Goal: Task Accomplishment & Management: Complete application form

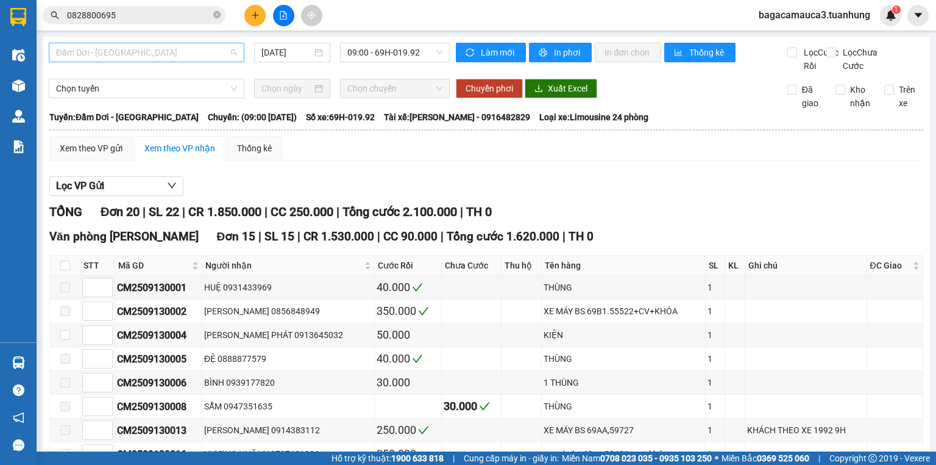
click at [153, 56] on span "Đầm Dơi - [GEOGRAPHIC_DATA]" at bounding box center [146, 52] width 181 height 18
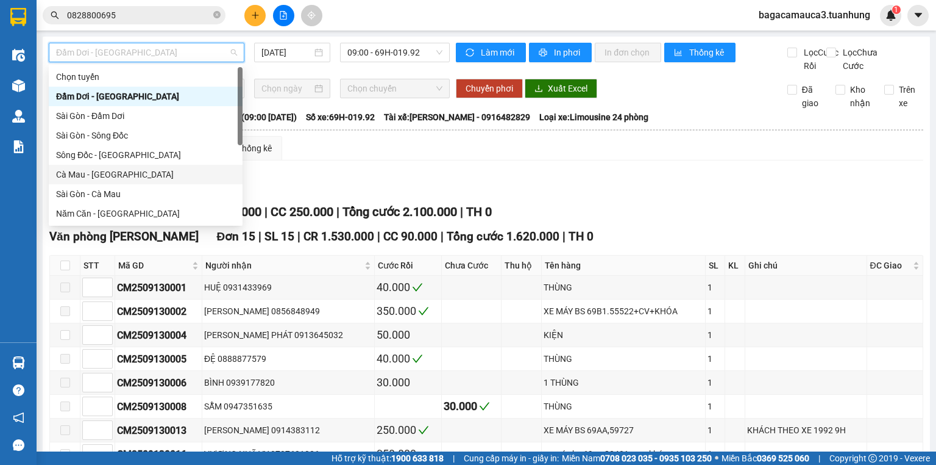
click at [87, 176] on div "Cà Mau - [GEOGRAPHIC_DATA]" at bounding box center [145, 174] width 179 height 13
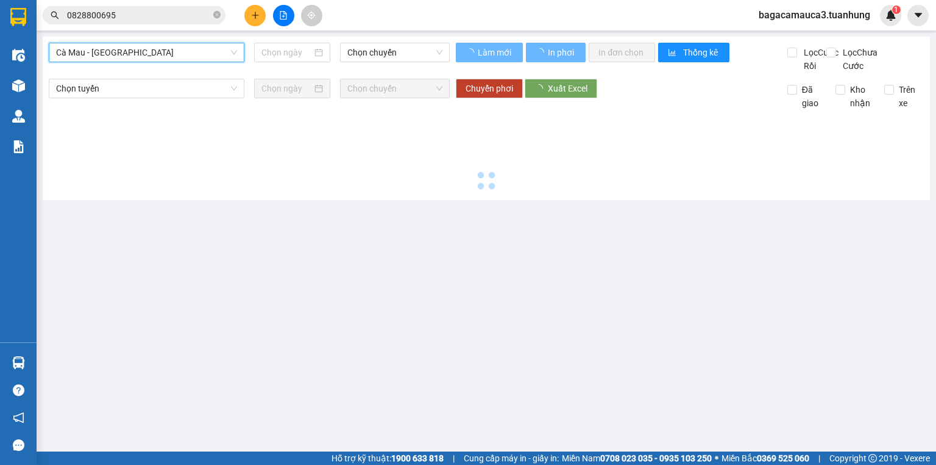
type input "[DATE]"
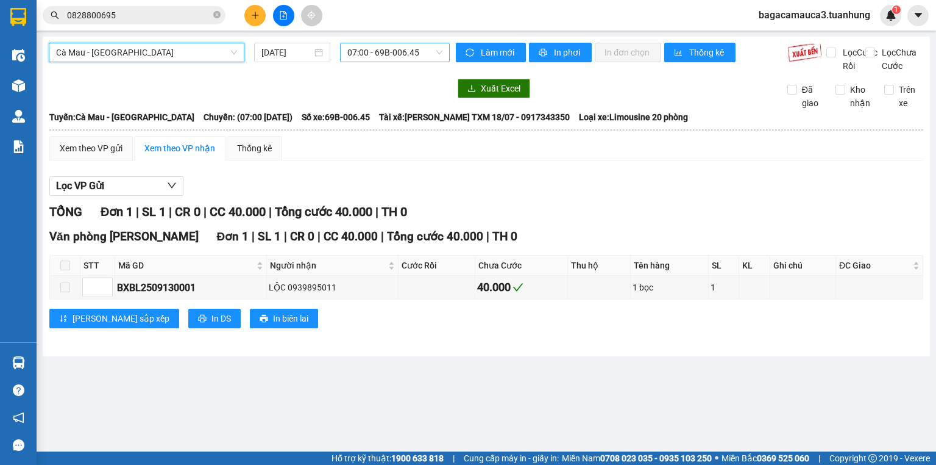
click at [366, 51] on span "07:00 - 69B-006.45" at bounding box center [395, 52] width 96 height 18
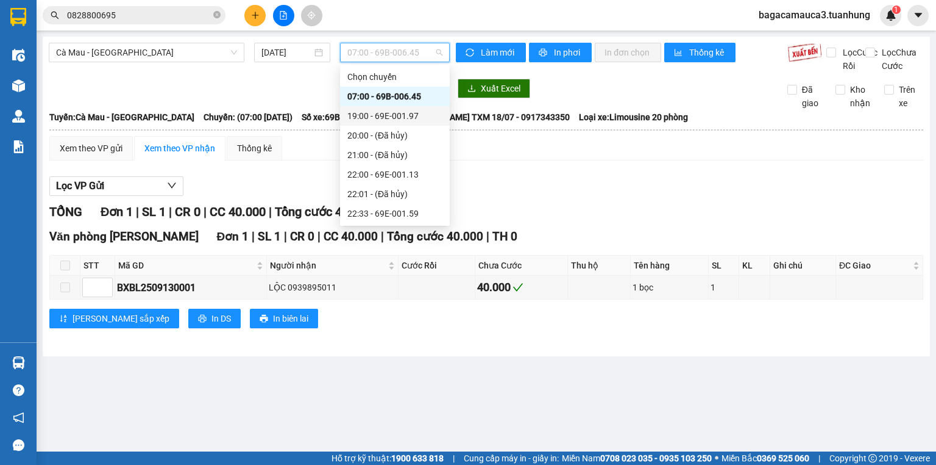
click at [383, 118] on div "19:00 - 69E-001.97" at bounding box center [394, 115] width 95 height 13
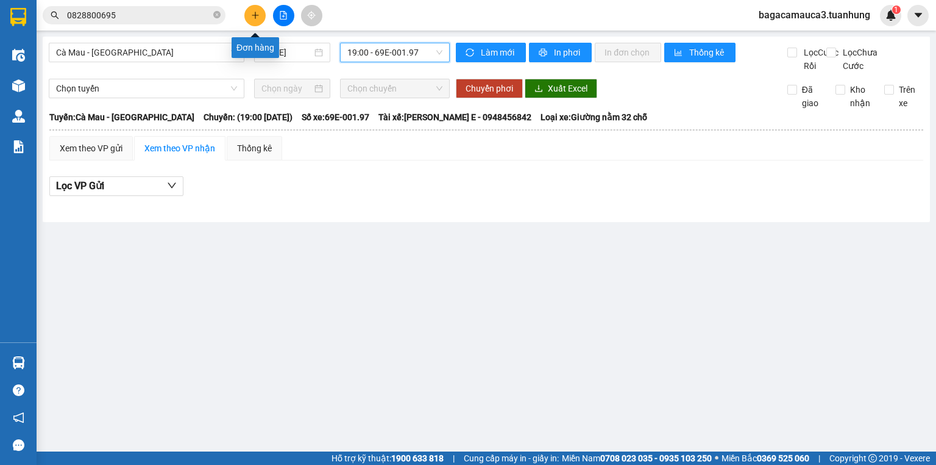
click at [253, 15] on icon "plus" at bounding box center [255, 15] width 7 height 1
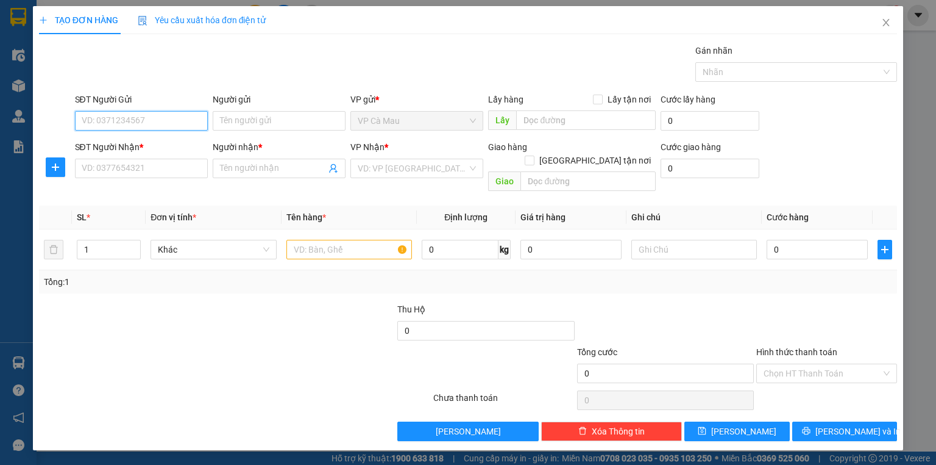
click at [137, 119] on input "SĐT Người Gửi" at bounding box center [141, 121] width 133 height 20
type input "0916798729"
click at [146, 140] on div "0916798729 - THÁI" at bounding box center [141, 144] width 118 height 13
type input "THÁI"
type input "0916798729"
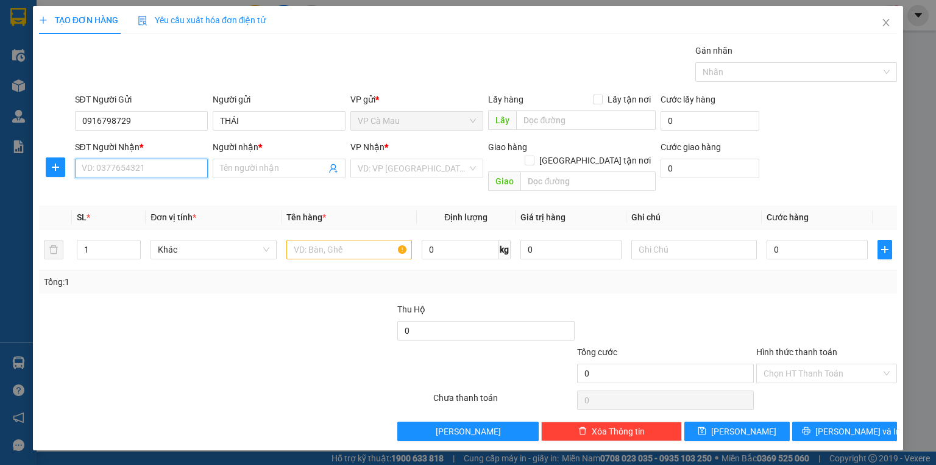
click at [155, 168] on input "SĐT Người Nhận *" at bounding box center [141, 169] width 133 height 20
drag, startPoint x: 137, startPoint y: 211, endPoint x: 289, endPoint y: 218, distance: 152.6
click at [137, 211] on div "0902636168 - THÀNH PHÁT" at bounding box center [141, 211] width 118 height 13
type input "0902636168"
type input "THÀNH PHÁT"
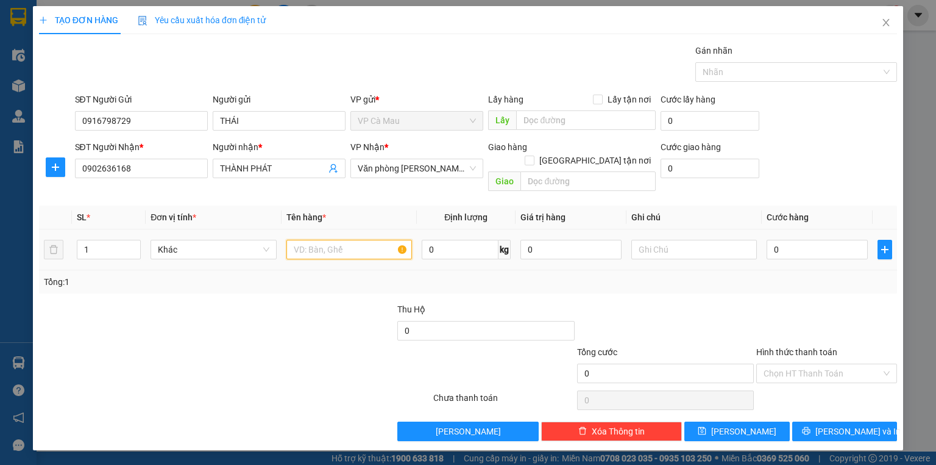
click at [322, 240] on input "text" at bounding box center [350, 250] width 126 height 20
type input "1 THÙNG"
click at [805, 240] on input "0" at bounding box center [817, 250] width 101 height 20
type input "3"
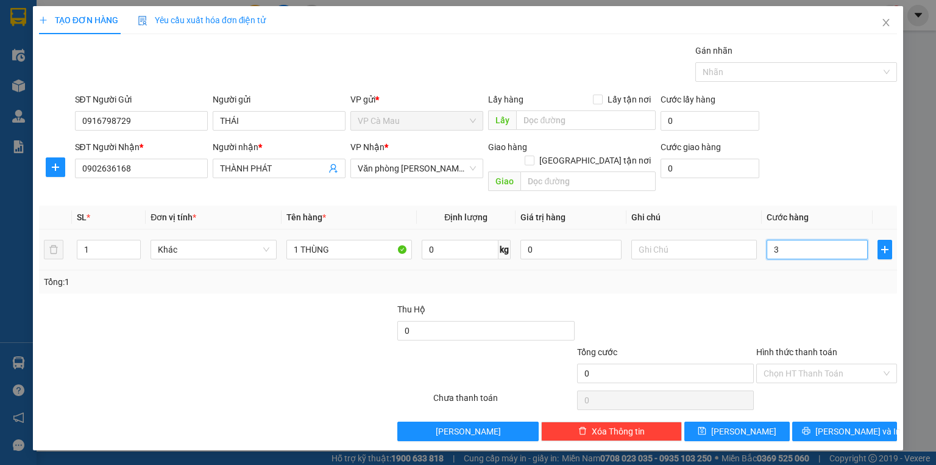
type input "3"
type input "30"
type input "30.000"
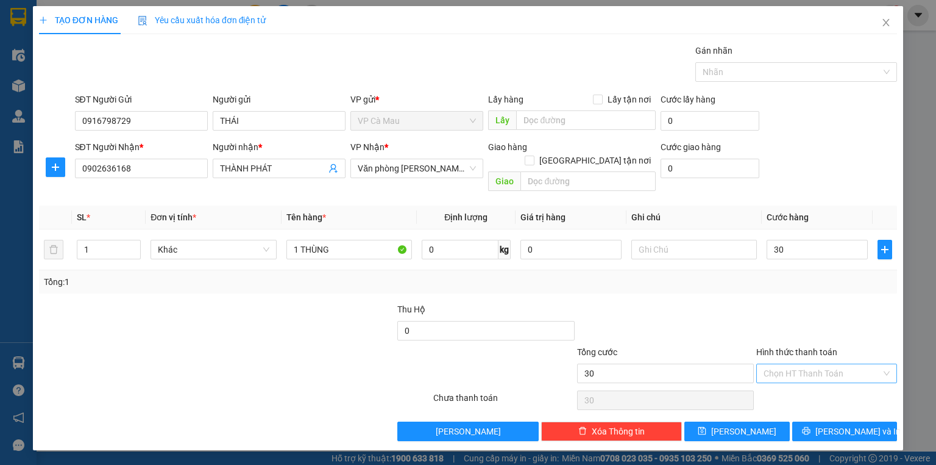
type input "30.000"
drag, startPoint x: 790, startPoint y: 357, endPoint x: 798, endPoint y: 392, distance: 36.2
click at [790, 364] on input "Hình thức thanh toán" at bounding box center [823, 373] width 118 height 18
click at [797, 380] on div "Tại văn phòng" at bounding box center [827, 382] width 126 height 13
type input "0"
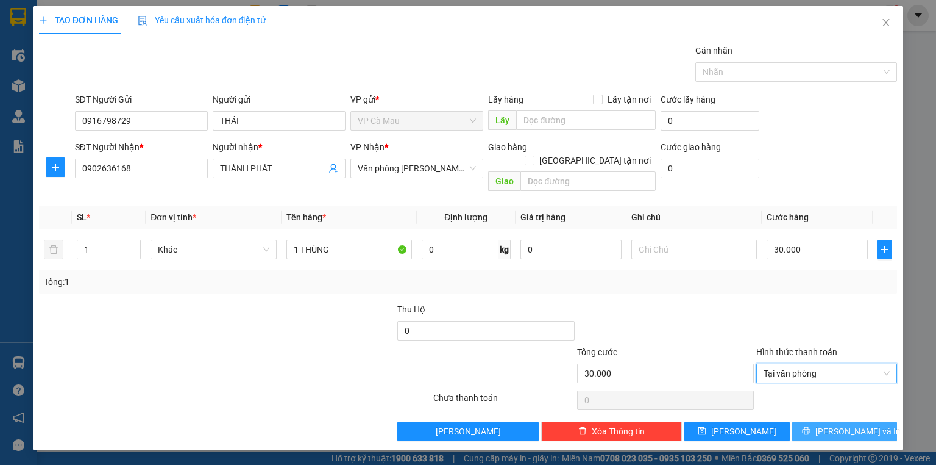
click at [814, 421] on button "[PERSON_NAME] và In" at bounding box center [845, 431] width 105 height 20
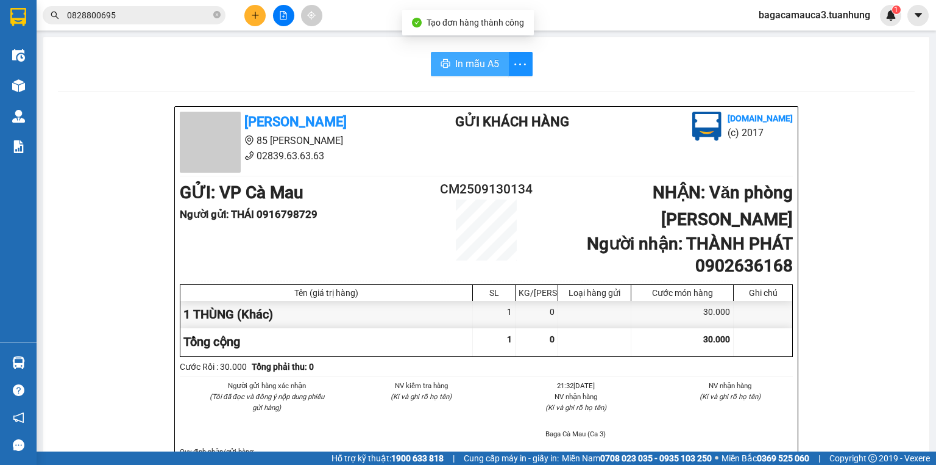
click at [463, 74] on button "In mẫu A5" at bounding box center [470, 64] width 78 height 24
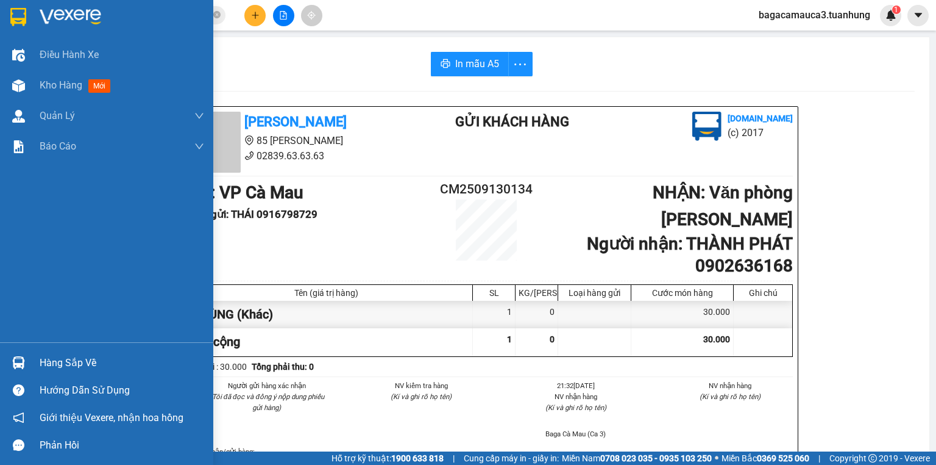
click at [37, 364] on div "Hàng sắp về" at bounding box center [106, 362] width 213 height 27
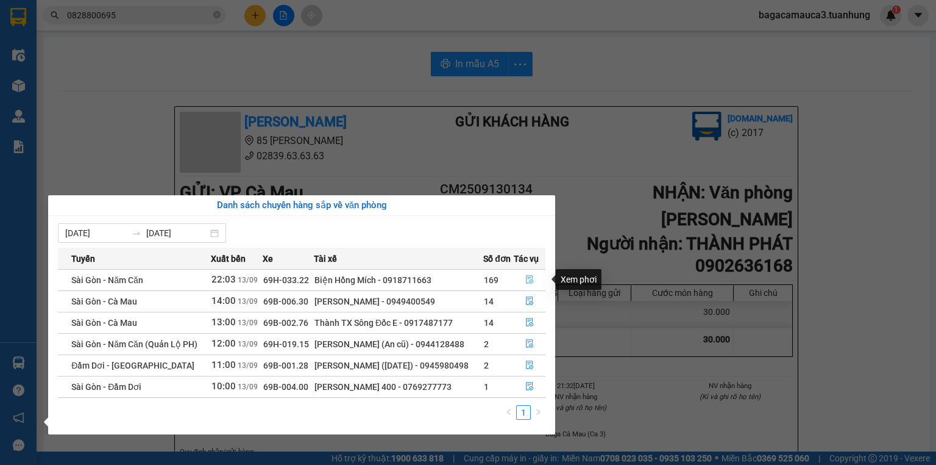
click at [531, 277] on icon "file-done" at bounding box center [530, 279] width 9 height 9
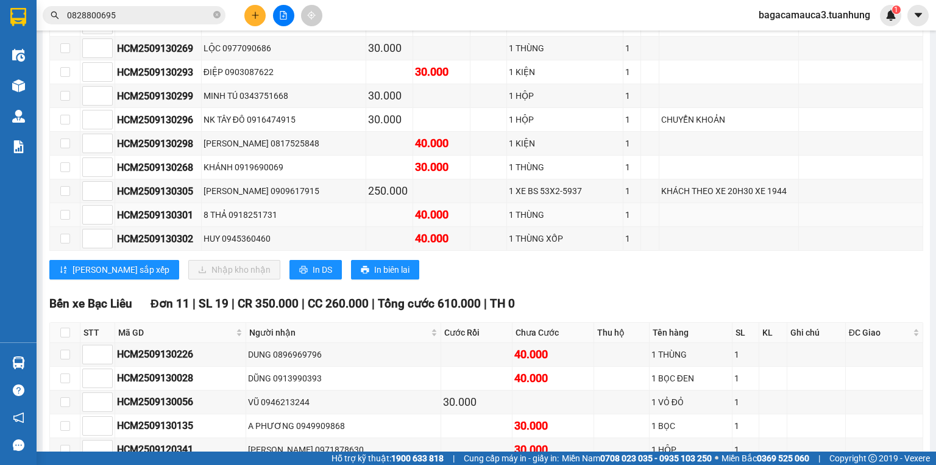
scroll to position [4942, 0]
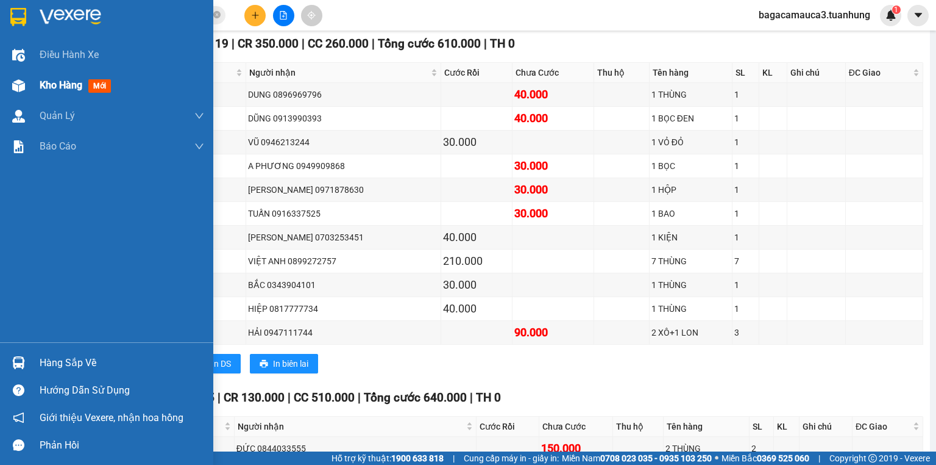
click at [26, 94] on div at bounding box center [18, 85] width 21 height 21
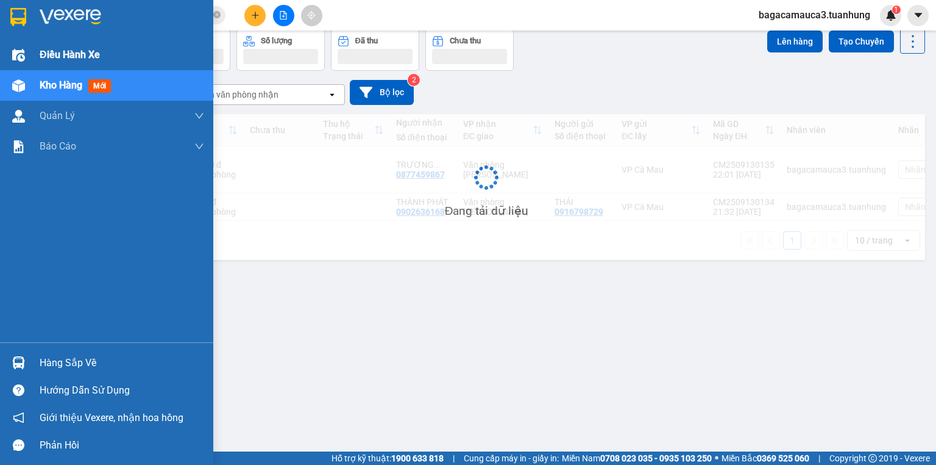
scroll to position [56, 0]
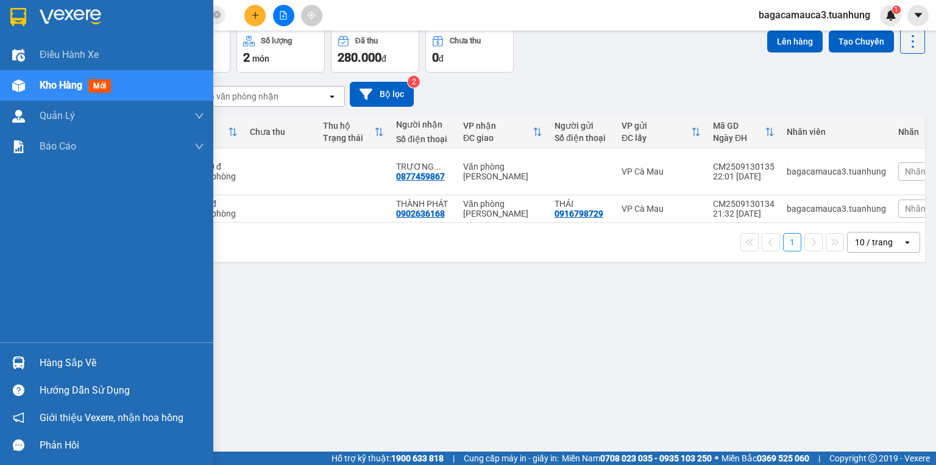
click at [66, 355] on div "Hàng sắp về" at bounding box center [122, 363] width 165 height 18
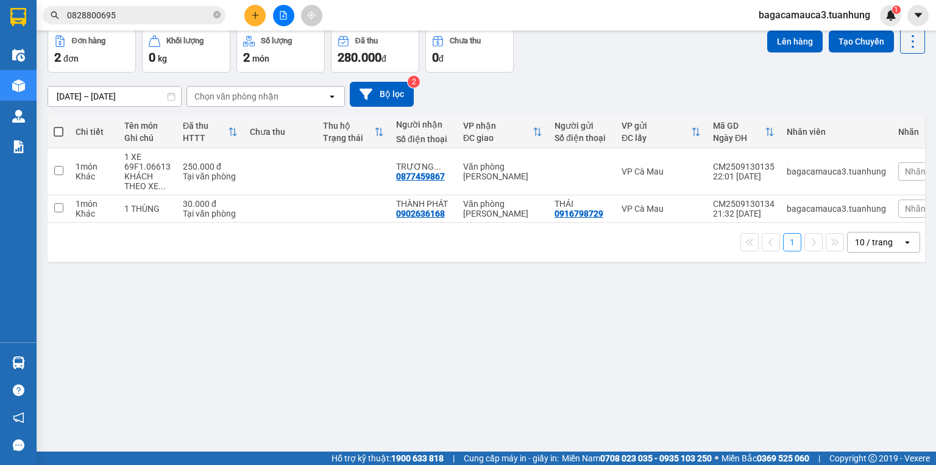
drag, startPoint x: 302, startPoint y: 109, endPoint x: 293, endPoint y: 87, distance: 23.8
click at [302, 109] on section "Kết quả tìm kiếm ( 4 ) Bộ lọc Mã ĐH Trạng thái Món hàng Thu hộ Tổng cước Chưa c…" at bounding box center [468, 232] width 936 height 465
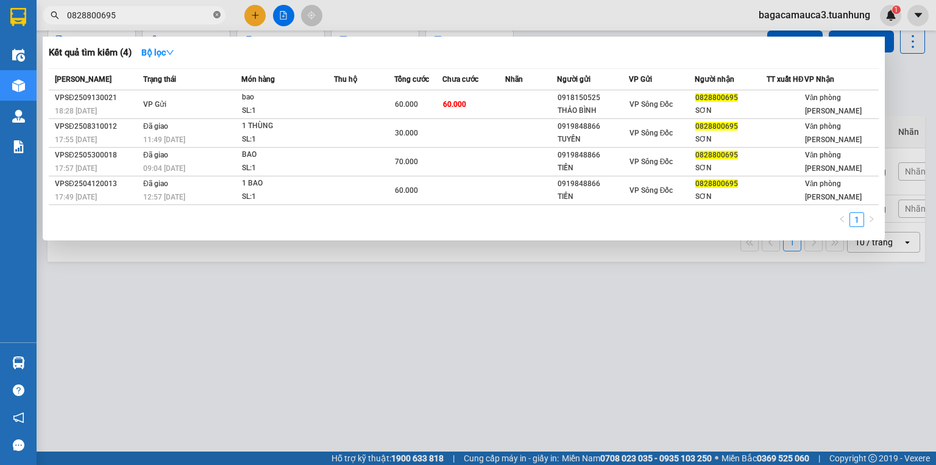
click at [219, 14] on icon "close-circle" at bounding box center [216, 14] width 7 height 7
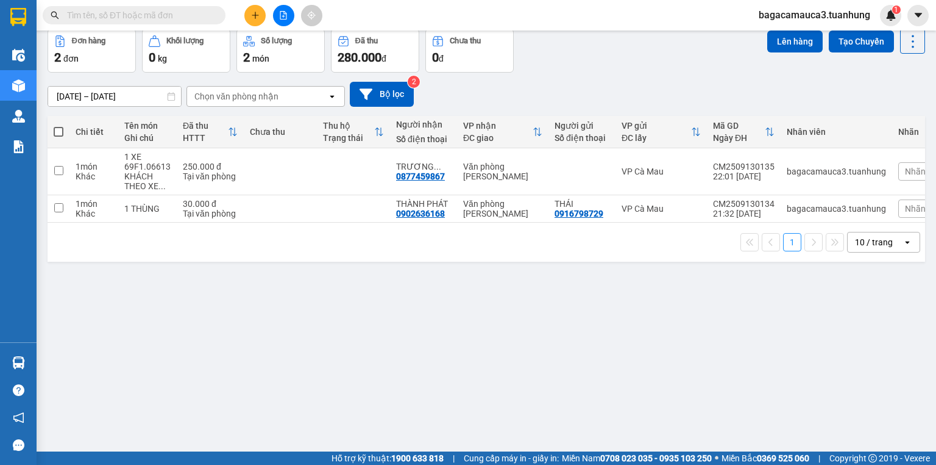
scroll to position [0, 0]
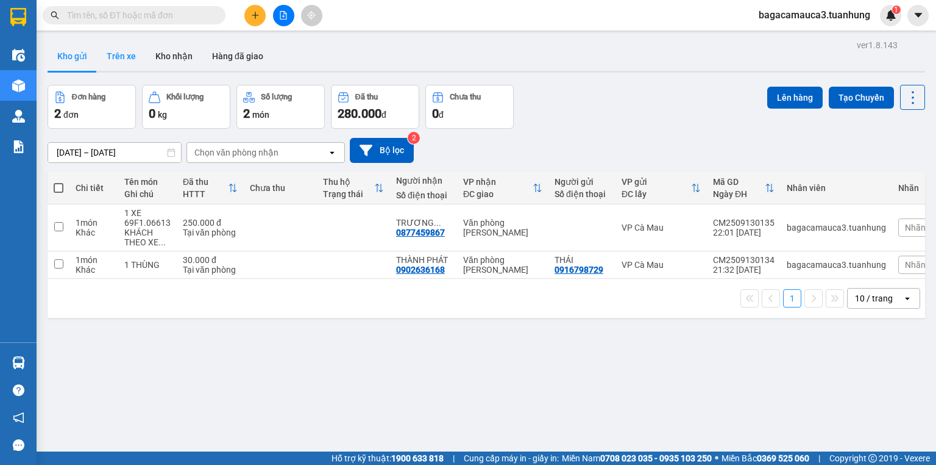
click at [109, 62] on button "Trên xe" at bounding box center [121, 55] width 49 height 29
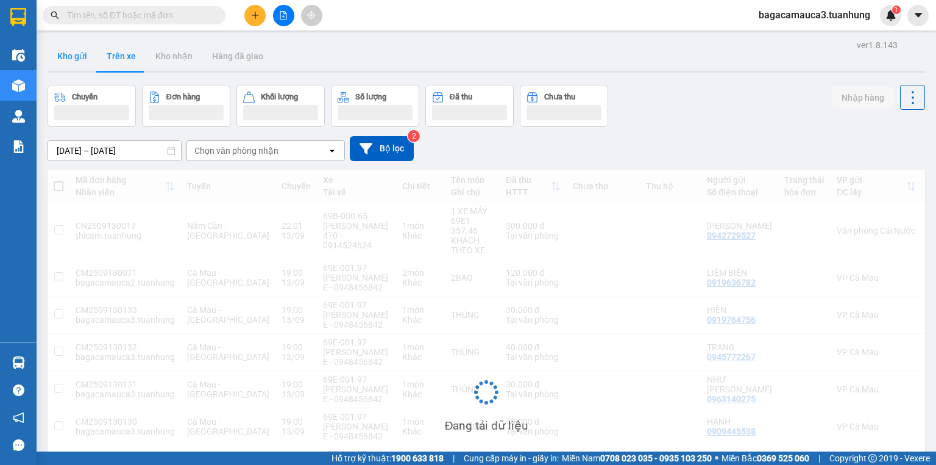
click at [90, 65] on button "Kho gửi" at bounding box center [72, 55] width 49 height 29
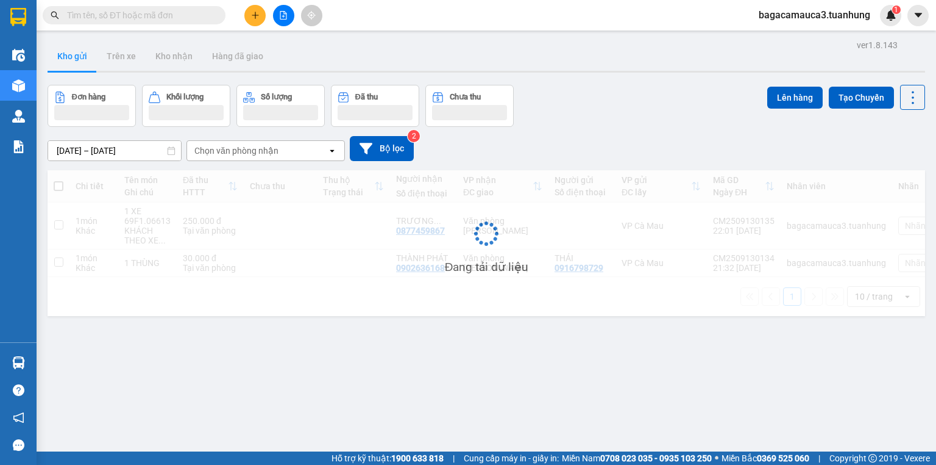
click at [90, 65] on button "Kho gửi" at bounding box center [72, 55] width 49 height 29
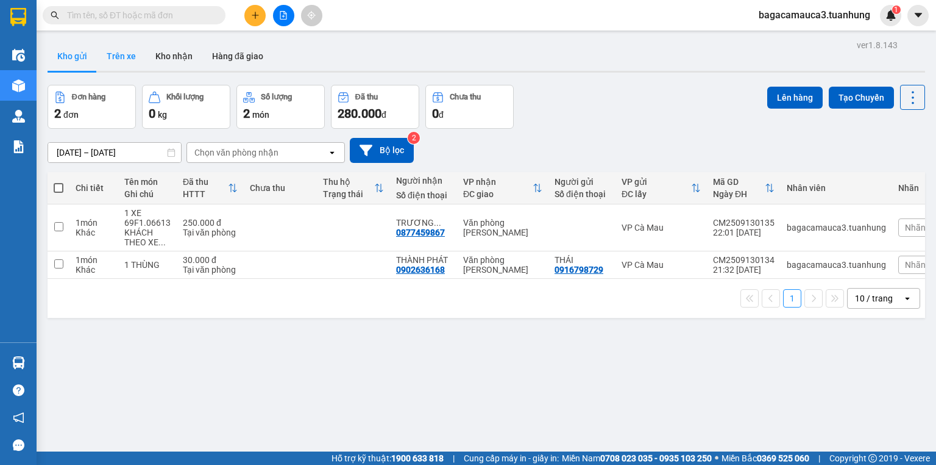
click at [107, 59] on button "Trên xe" at bounding box center [121, 55] width 49 height 29
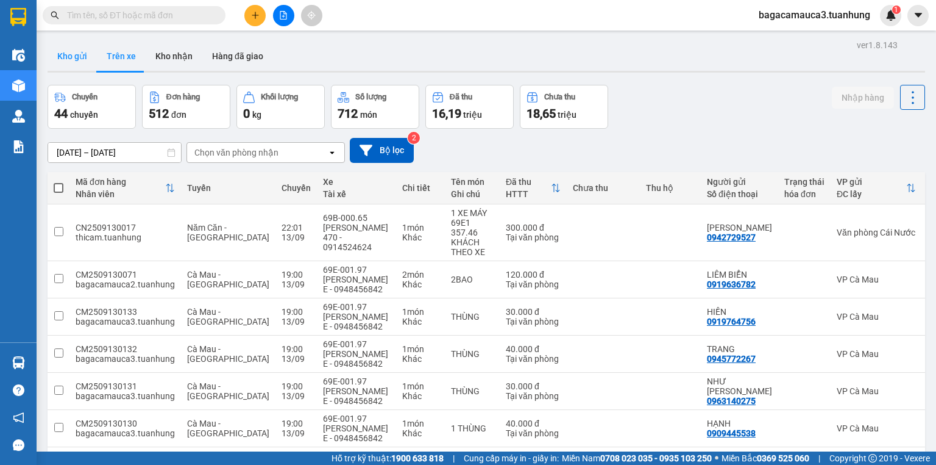
click at [95, 64] on button "Kho gửi" at bounding box center [72, 55] width 49 height 29
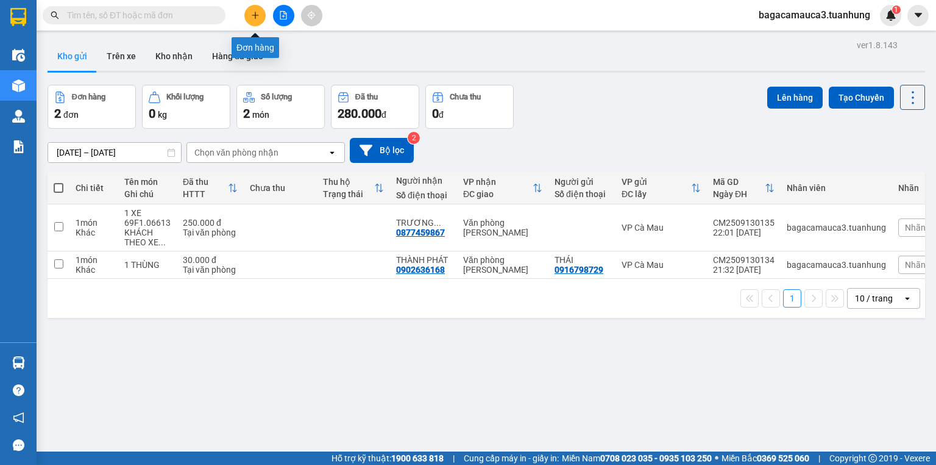
click at [257, 17] on icon "plus" at bounding box center [255, 15] width 9 height 9
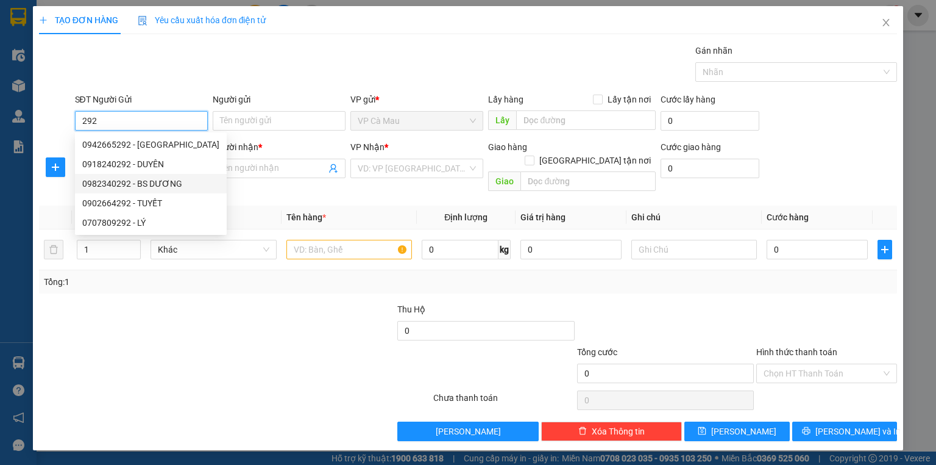
click at [156, 182] on div "0982340292 - BS DƯƠNG" at bounding box center [150, 183] width 137 height 13
type input "0982340292"
type input "BS DƯƠNG"
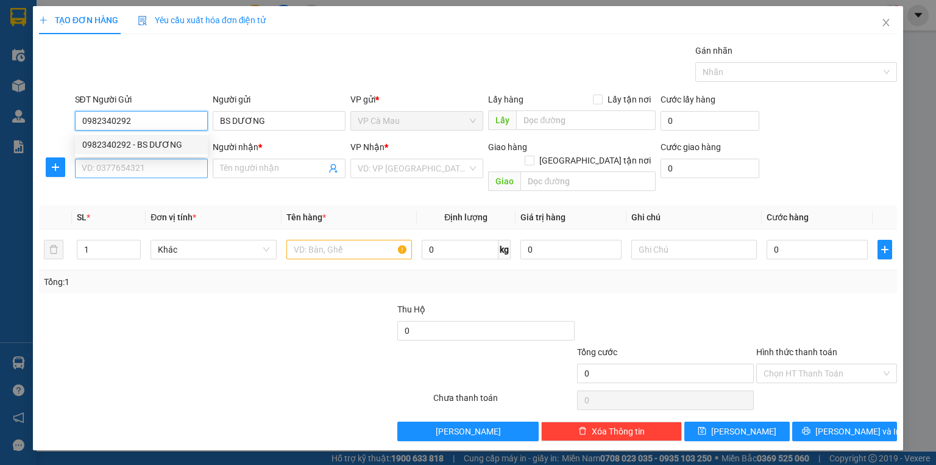
type input "0982340292"
click at [157, 176] on input "SĐT Người Nhận *" at bounding box center [141, 169] width 133 height 20
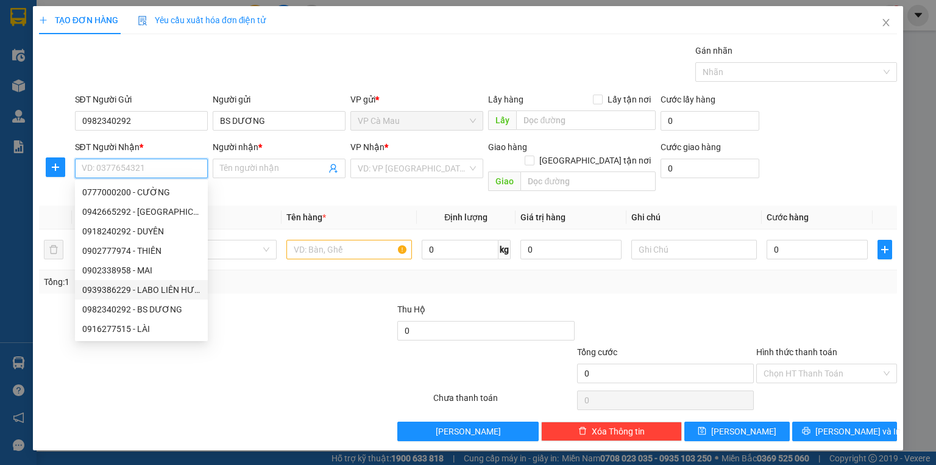
click at [163, 291] on div "0939386229 - LABO LIÊN HƯNG" at bounding box center [141, 289] width 118 height 13
type input "0939386229"
type input "LABO LIÊN HƯNG"
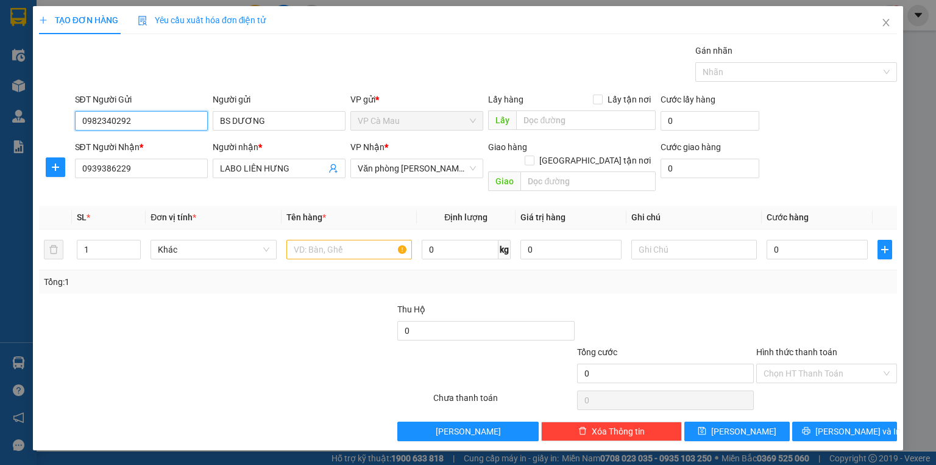
click at [194, 119] on input "0982340292" at bounding box center [141, 121] width 133 height 20
type input "0"
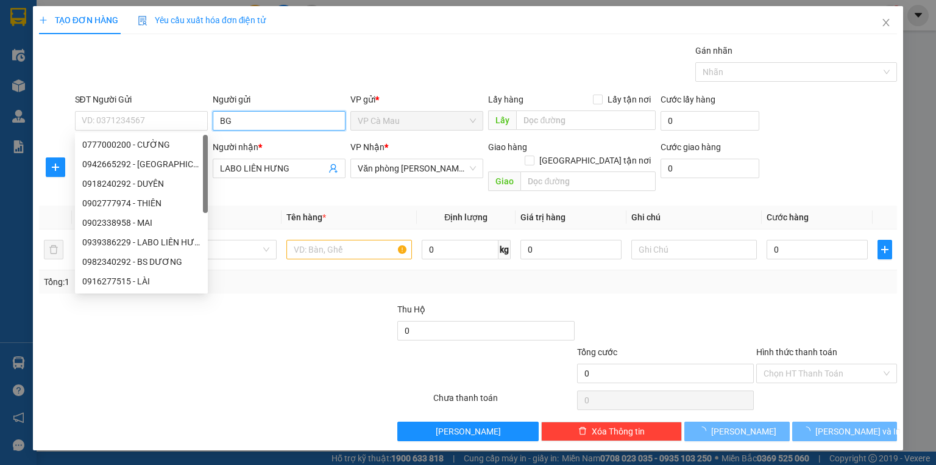
type input "G"
click at [255, 121] on input "G" at bounding box center [279, 121] width 133 height 20
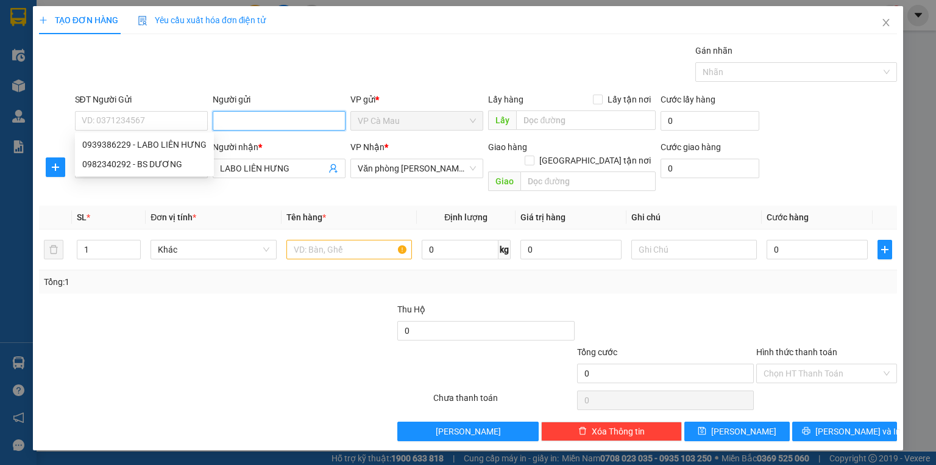
click at [250, 124] on input "Người gửi" at bounding box center [279, 121] width 133 height 20
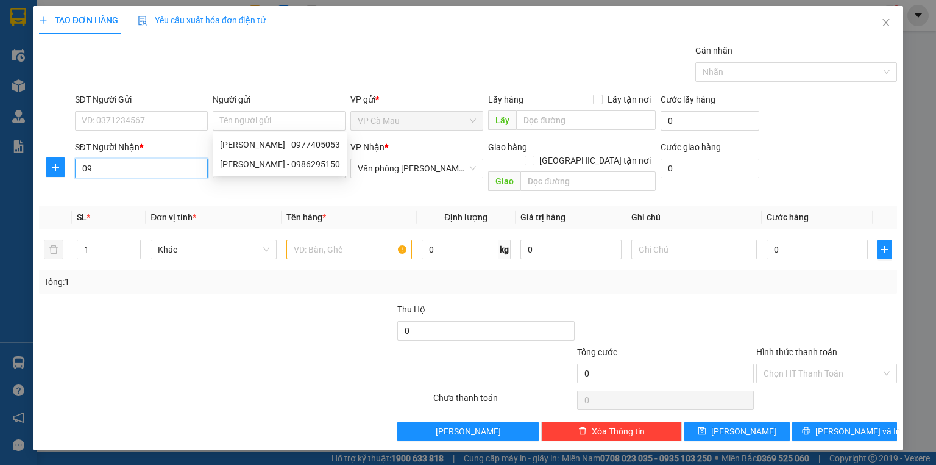
type input "0"
drag, startPoint x: 158, startPoint y: 167, endPoint x: 158, endPoint y: 132, distance: 35.4
click at [158, 160] on input "SĐT Người Nhận *" at bounding box center [141, 169] width 133 height 20
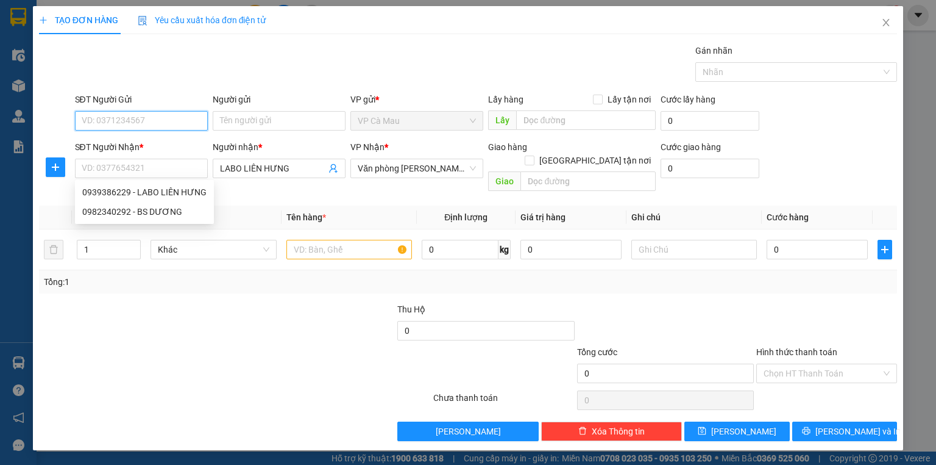
click at [160, 124] on input "SĐT Người Gửi" at bounding box center [141, 121] width 133 height 20
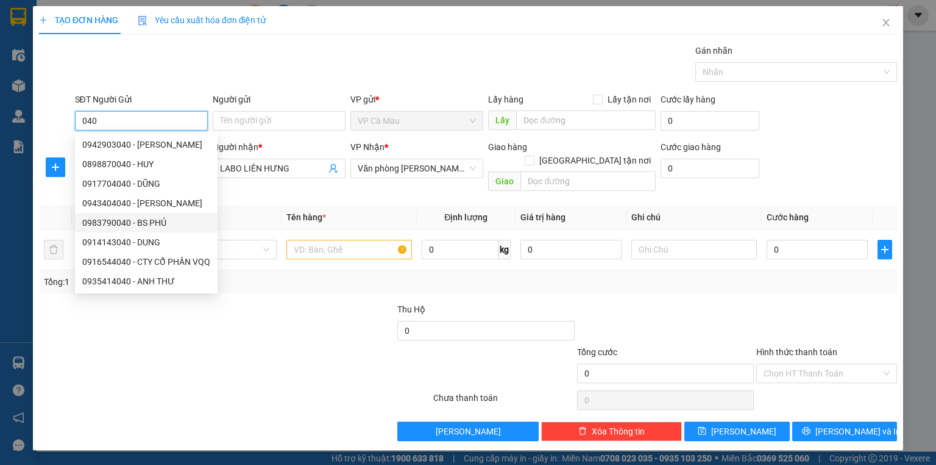
click at [157, 225] on div "0983790040 - BS PHỦ" at bounding box center [146, 222] width 128 height 13
type input "0983790040"
type input "BS PHỦ"
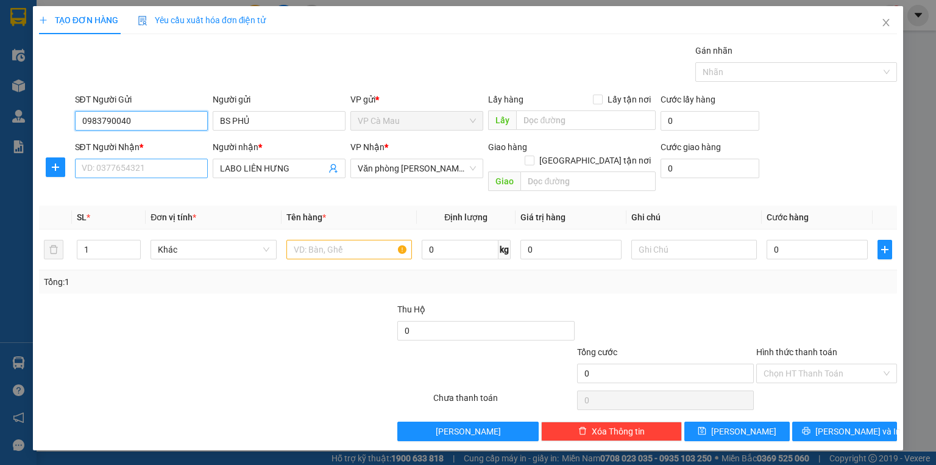
type input "0983790040"
click at [170, 171] on input "SĐT Người Nhận *" at bounding box center [141, 169] width 133 height 20
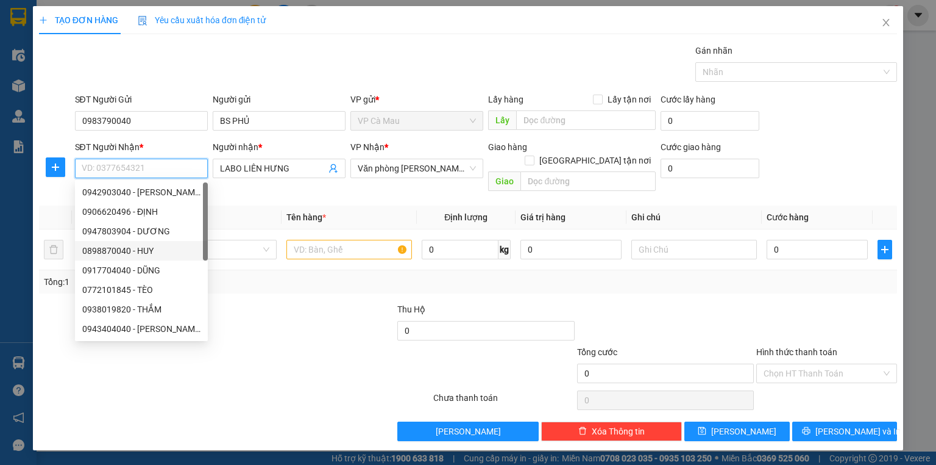
scroll to position [156, 0]
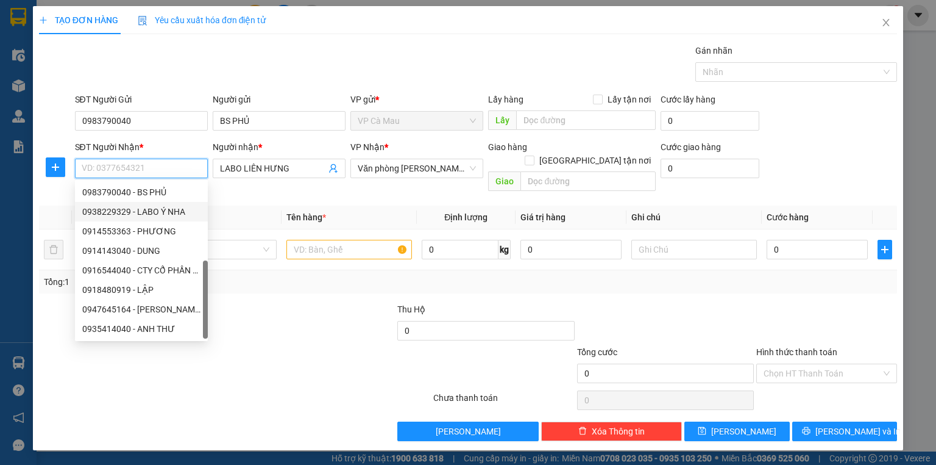
click at [171, 215] on div "0938229329 - LABO Ý NHA" at bounding box center [141, 211] width 118 height 13
type input "0938229329"
type input "LABO Ý NHA"
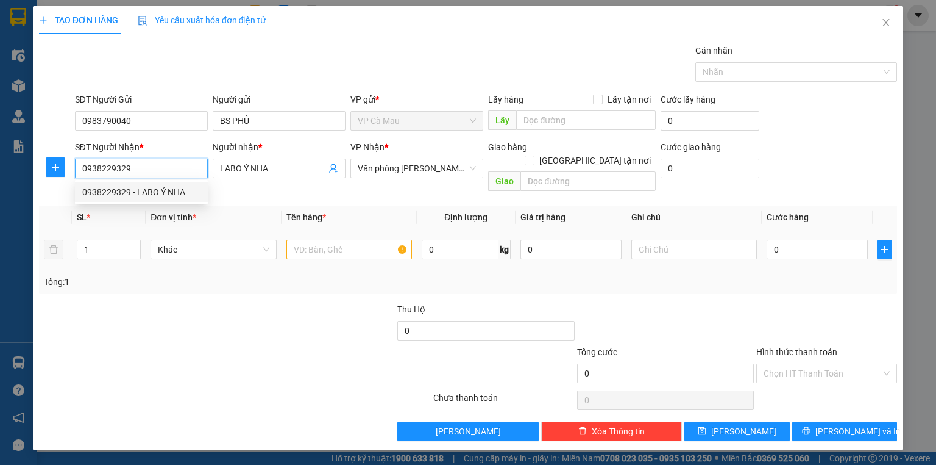
scroll to position [0, 0]
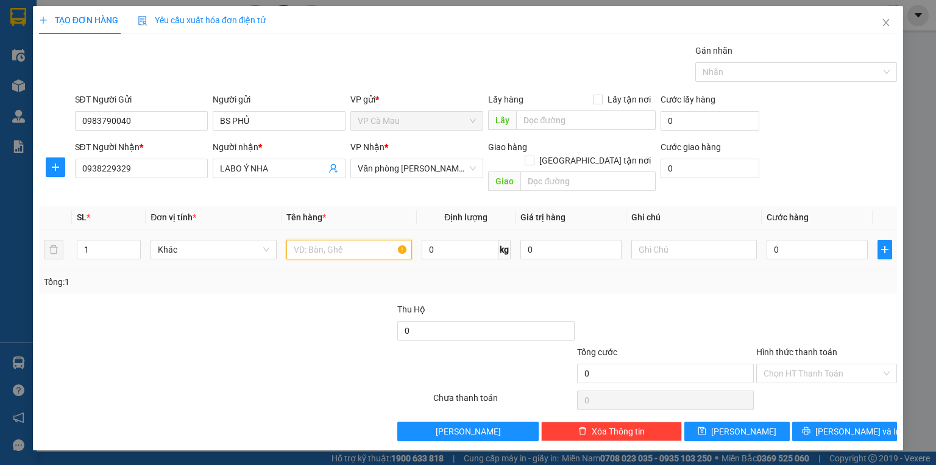
click at [296, 240] on input "text" at bounding box center [350, 250] width 126 height 20
type input "HỘP"
click at [839, 240] on input "0" at bounding box center [817, 250] width 101 height 20
type input "3"
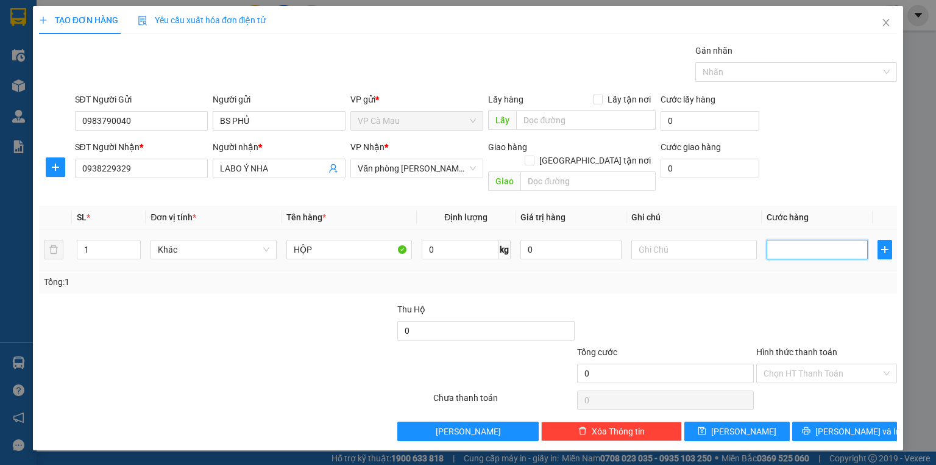
type input "3"
type input "30"
type input "30.000"
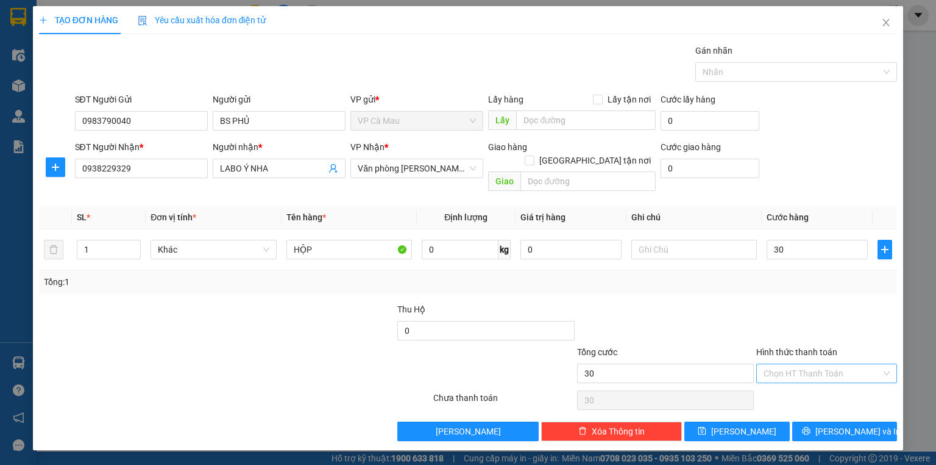
type input "30.000"
click at [835, 364] on input "Hình thức thanh toán" at bounding box center [823, 373] width 118 height 18
click at [818, 368] on span at bounding box center [823, 373] width 118 height 18
click at [812, 383] on div "Tại văn phòng" at bounding box center [827, 382] width 126 height 13
type input "0"
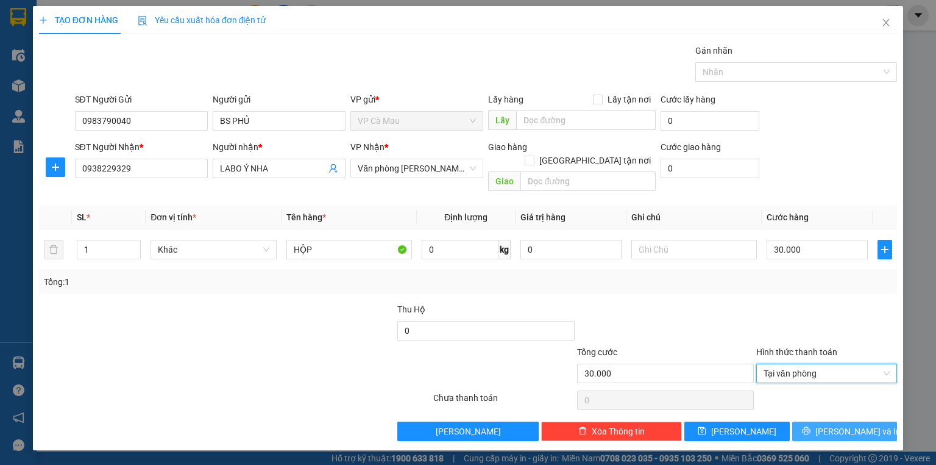
click at [825, 424] on button "[PERSON_NAME] và In" at bounding box center [845, 431] width 105 height 20
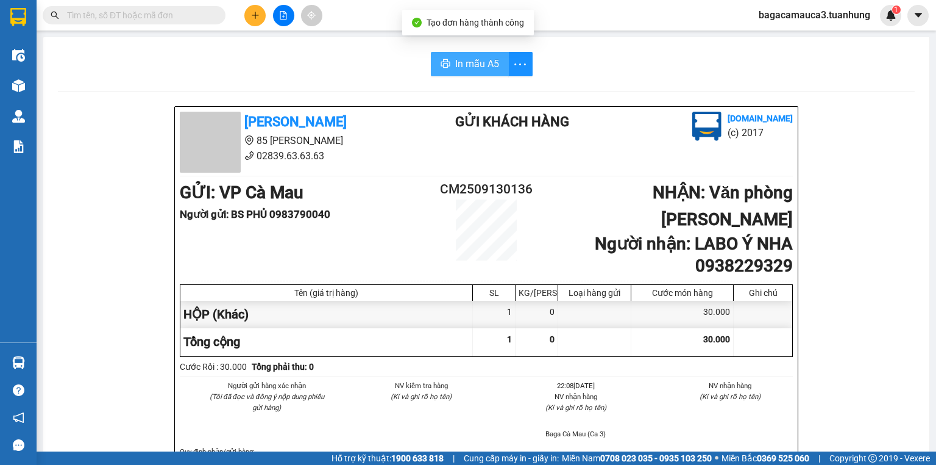
drag, startPoint x: 480, startPoint y: 48, endPoint x: 473, endPoint y: 61, distance: 15.0
click at [473, 61] on span "In mẫu A5" at bounding box center [477, 63] width 44 height 15
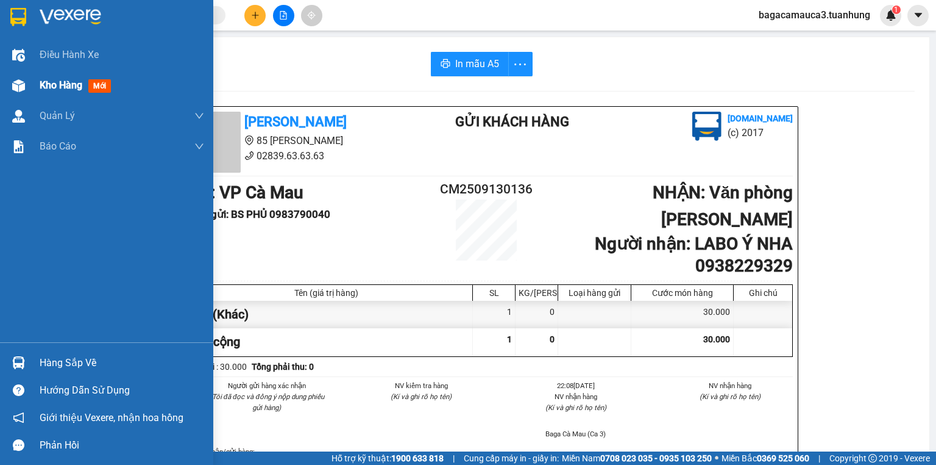
click at [35, 87] on div "Kho hàng mới" at bounding box center [106, 85] width 213 height 30
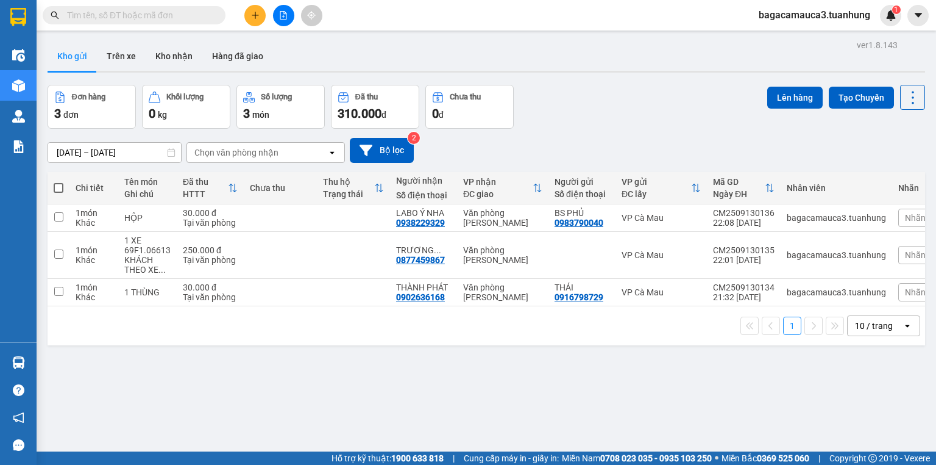
click at [193, 17] on input "text" at bounding box center [139, 15] width 144 height 13
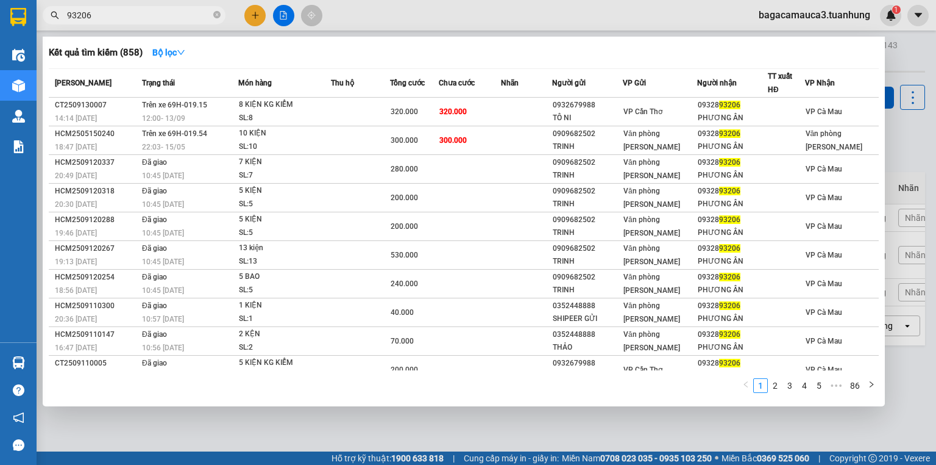
type input "93206"
click at [212, 13] on span "93206" at bounding box center [134, 15] width 183 height 18
click at [215, 13] on icon "close-circle" at bounding box center [216, 14] width 7 height 7
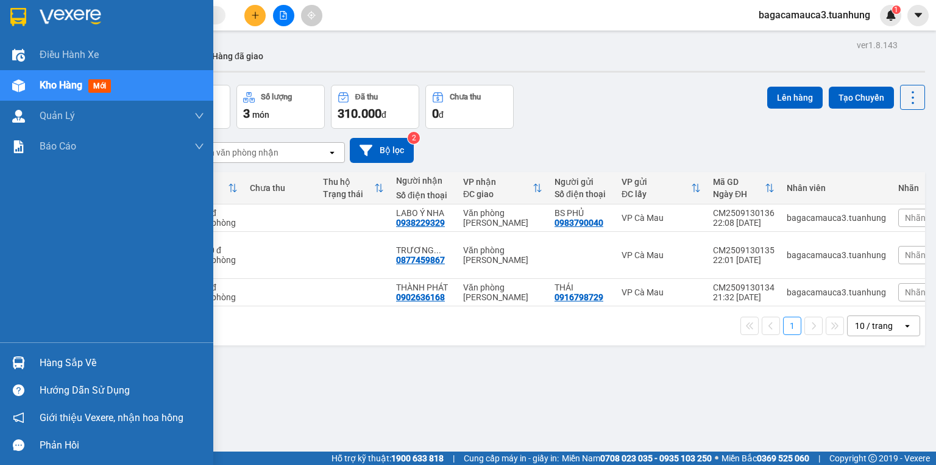
click at [16, 352] on div at bounding box center [18, 362] width 21 height 21
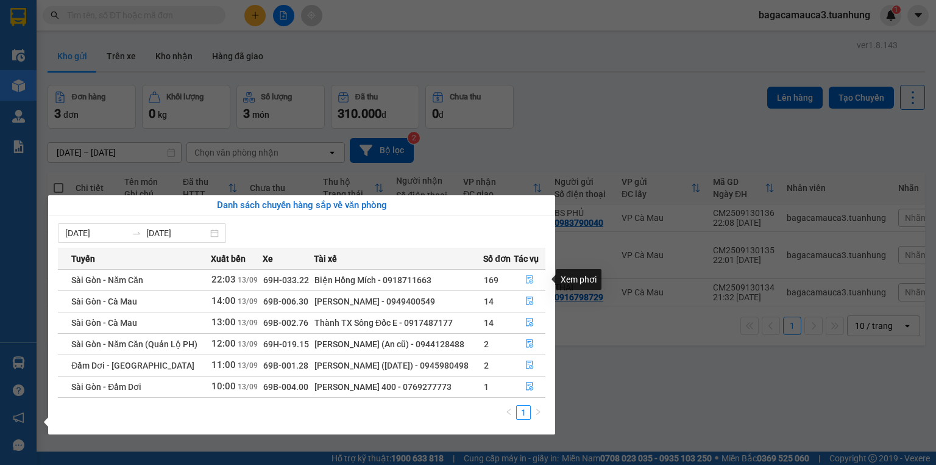
click at [525, 279] on button "button" at bounding box center [530, 280] width 30 height 20
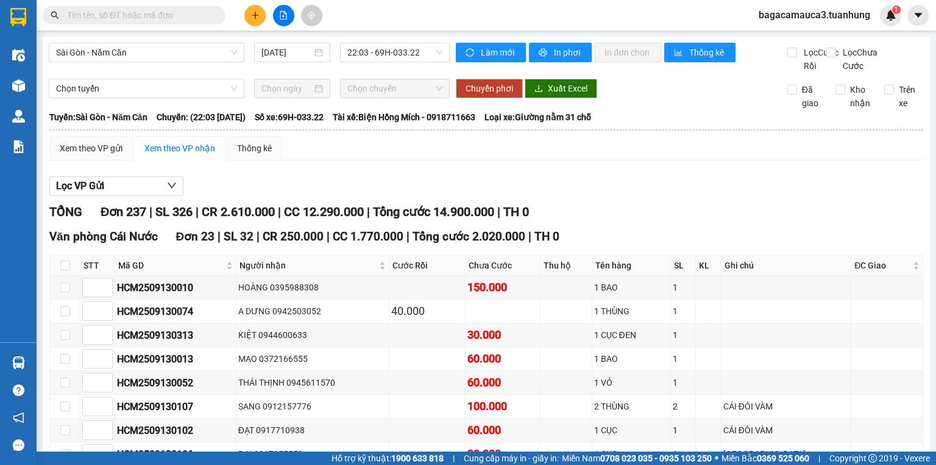
click at [669, 154] on div "Xem theo VP gửi Xem theo VP nhận Thống kê" at bounding box center [486, 148] width 874 height 24
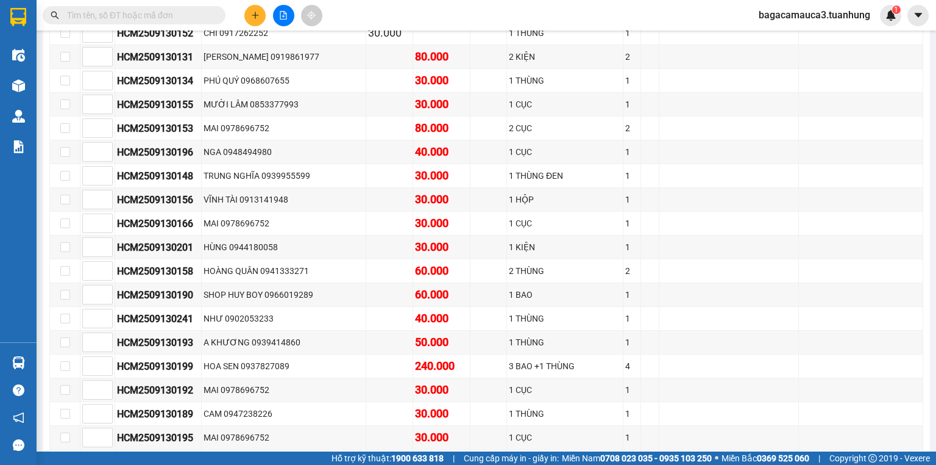
scroll to position [1040, 0]
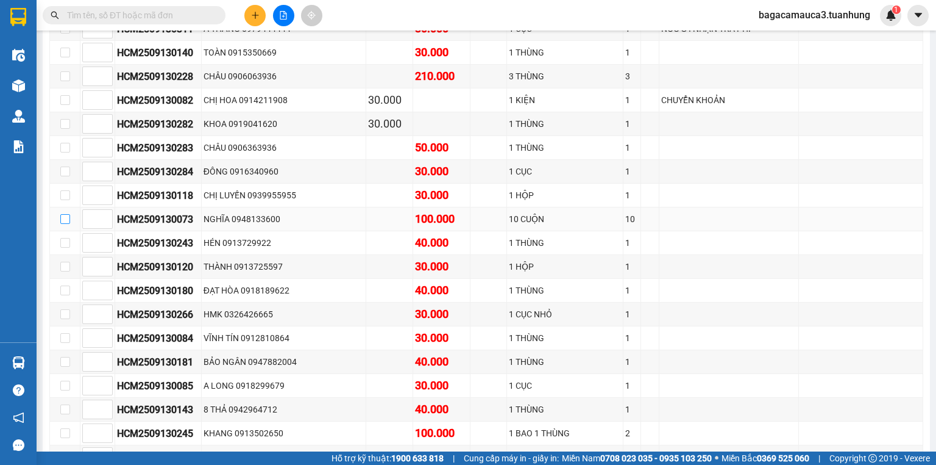
click at [63, 219] on input "checkbox" at bounding box center [65, 219] width 10 height 10
checkbox input "true"
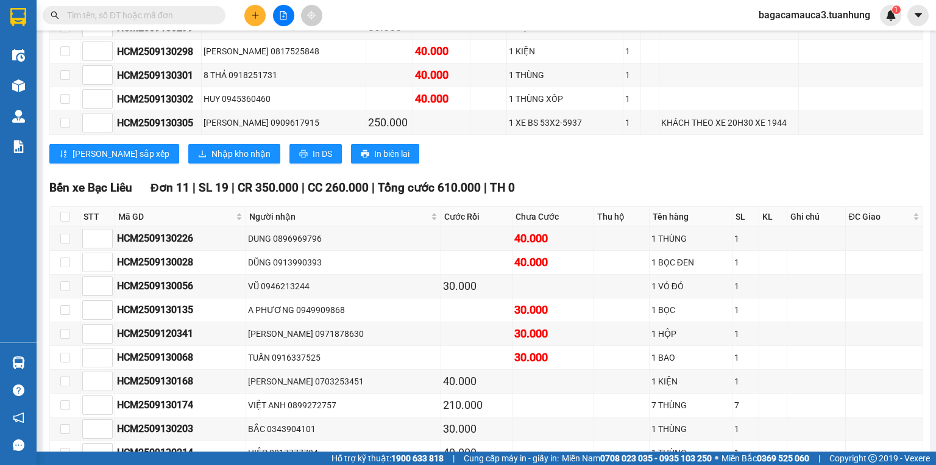
scroll to position [4682, 0]
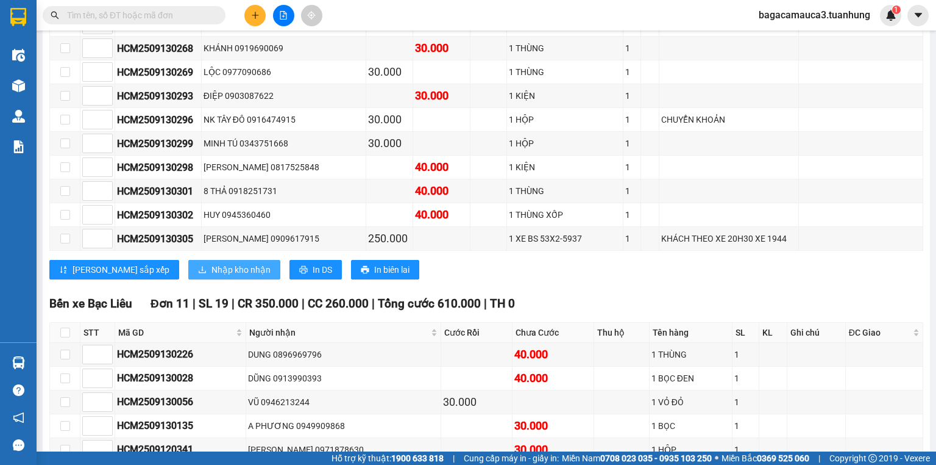
click at [212, 263] on span "Nhập kho nhận" at bounding box center [241, 269] width 59 height 13
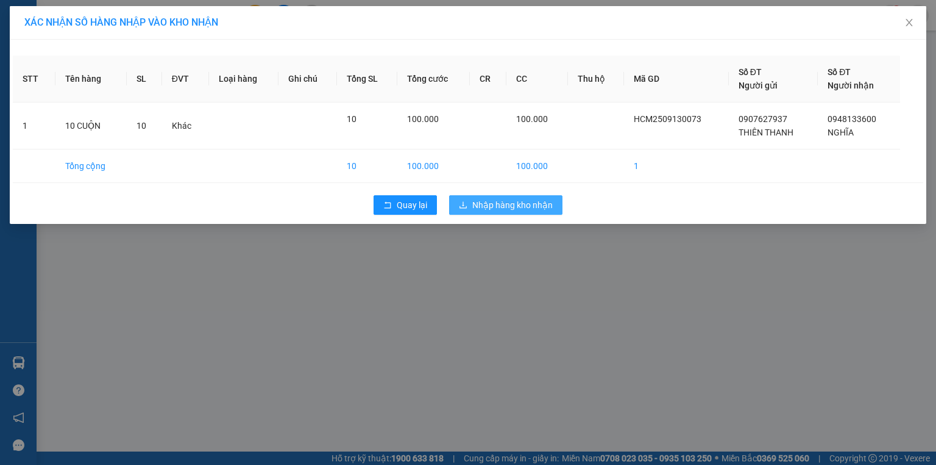
click at [486, 205] on span "Nhập hàng kho nhận" at bounding box center [512, 204] width 80 height 13
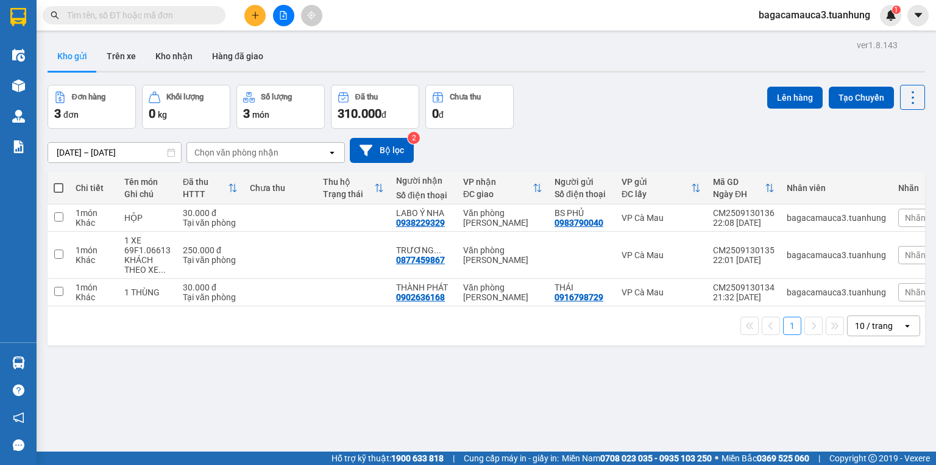
click at [239, 118] on button "Số lượng 3 món" at bounding box center [281, 107] width 88 height 44
click at [61, 191] on span at bounding box center [59, 188] width 10 height 10
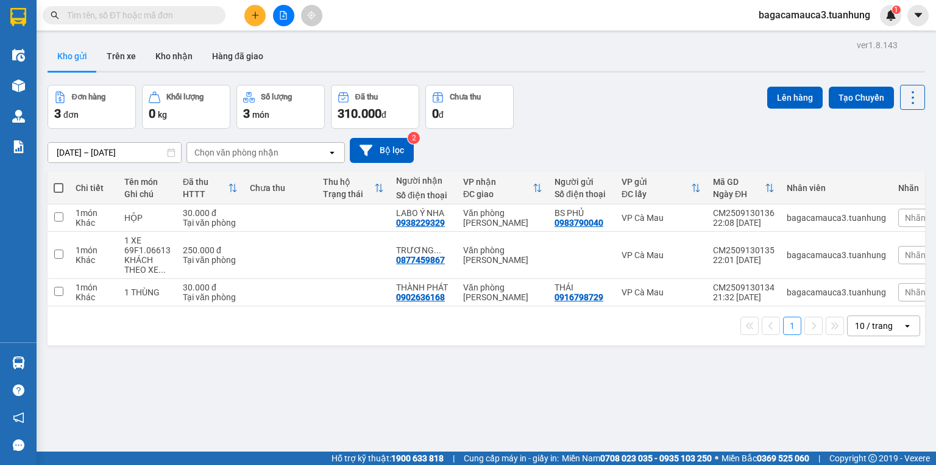
click at [59, 182] on input "checkbox" at bounding box center [59, 182] width 0 height 0
checkbox input "true"
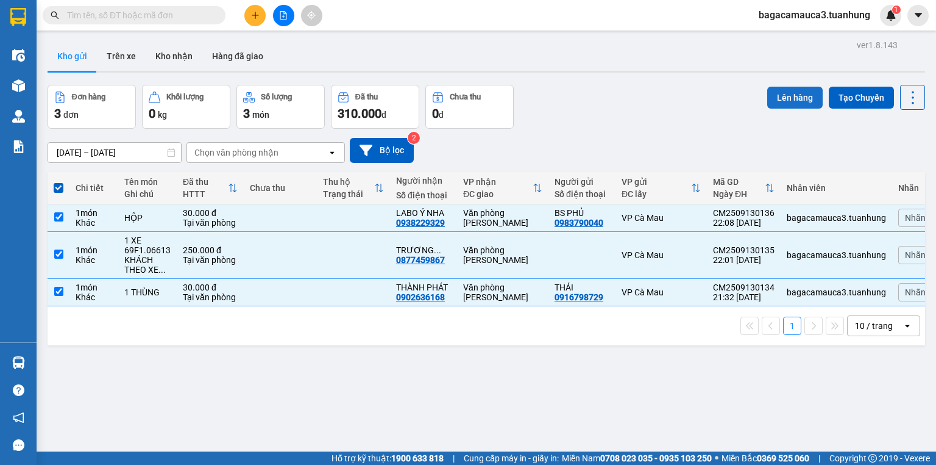
click at [810, 98] on button "Lên hàng" at bounding box center [795, 98] width 55 height 22
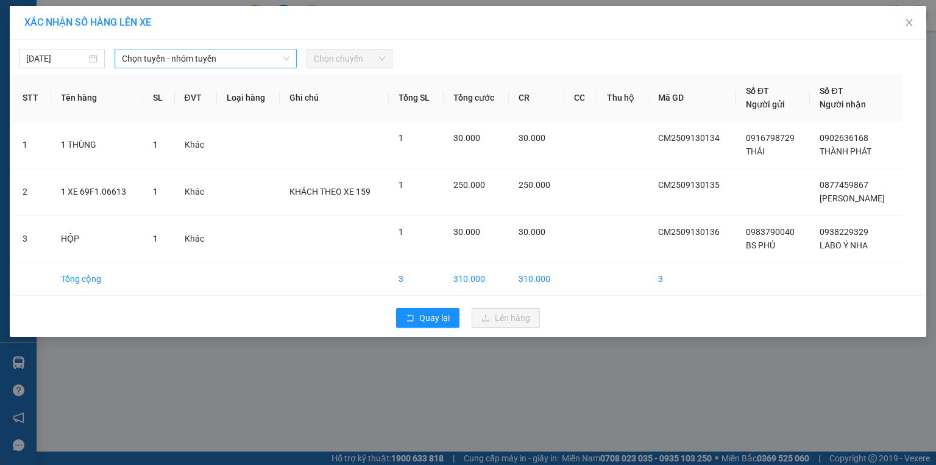
click at [219, 61] on span "Chọn tuyến - nhóm tuyến" at bounding box center [206, 58] width 168 height 18
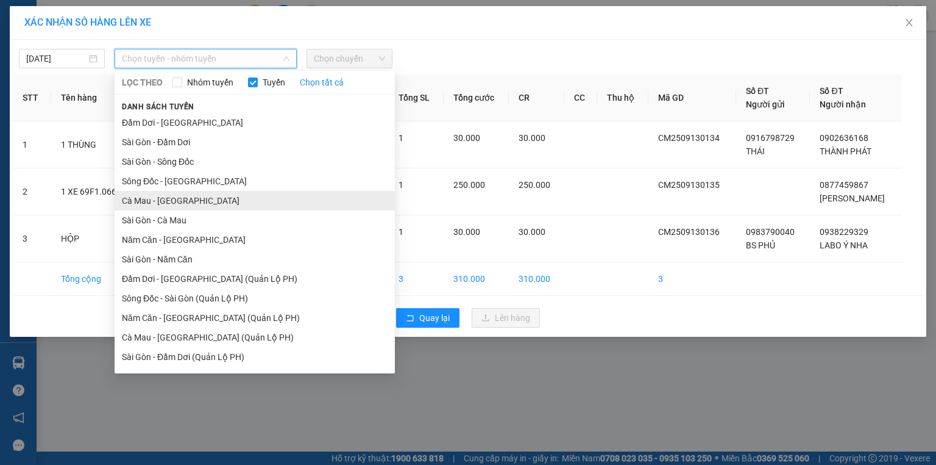
click at [176, 208] on li "Cà Mau - [GEOGRAPHIC_DATA]" at bounding box center [255, 201] width 280 height 20
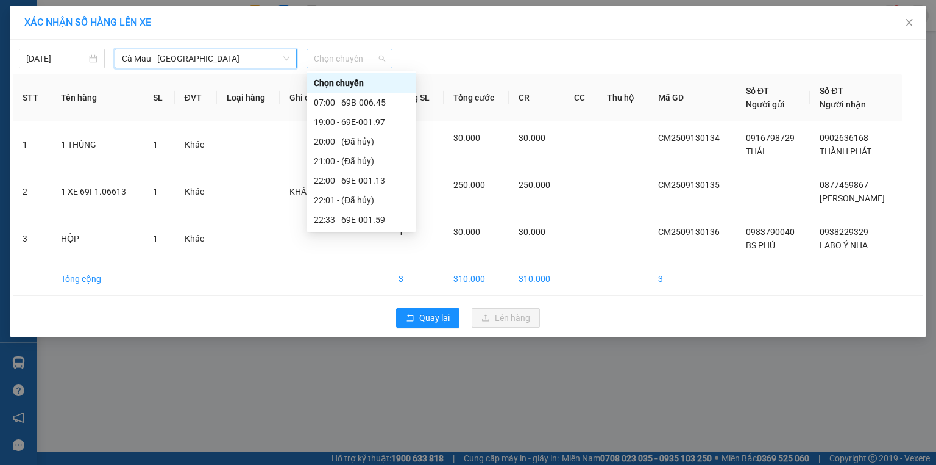
click at [341, 57] on span "Chọn chuyến" at bounding box center [349, 58] width 71 height 18
click at [383, 213] on div "22:33 - 69E-001.59" at bounding box center [361, 219] width 95 height 13
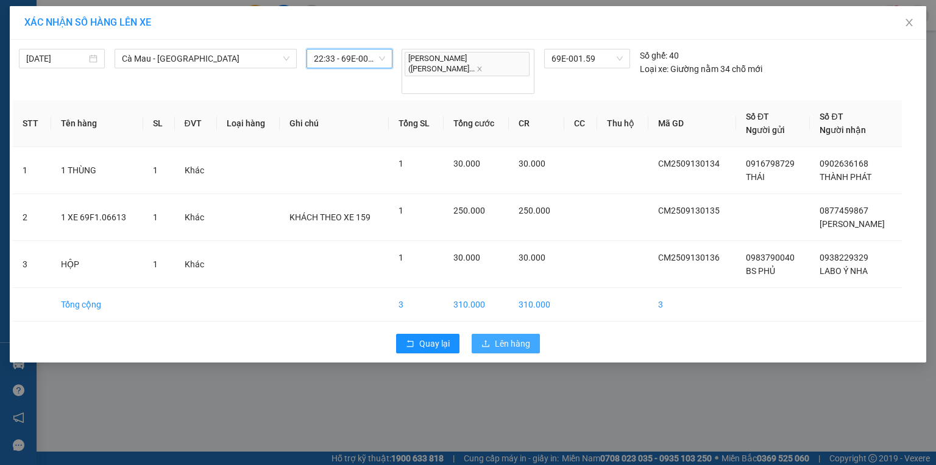
click at [485, 339] on icon "upload" at bounding box center [486, 343] width 9 height 9
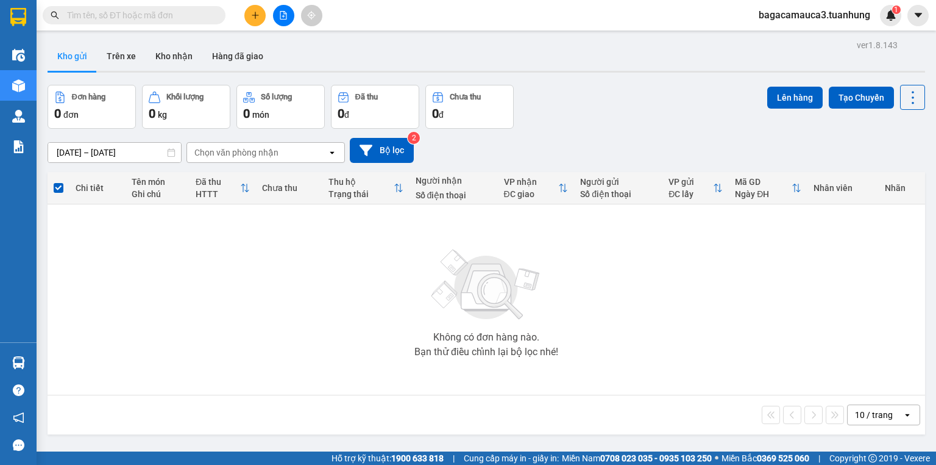
click at [245, 12] on button at bounding box center [254, 15] width 21 height 21
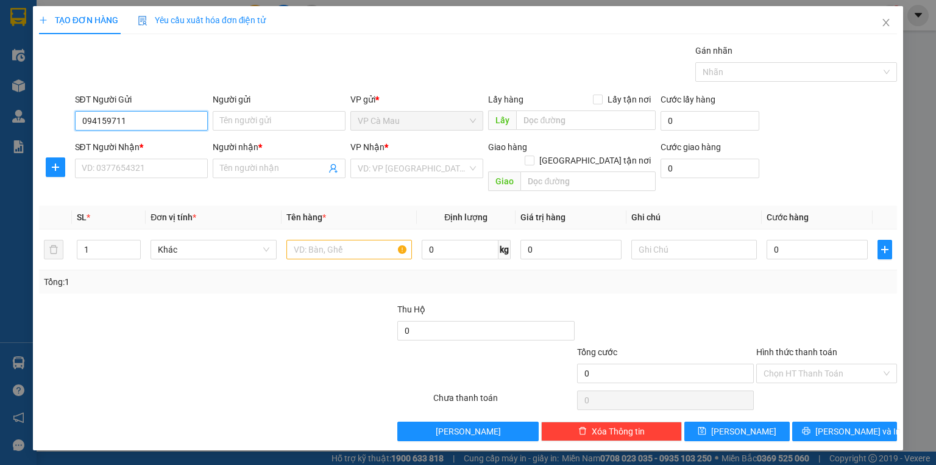
type input "0941597116"
click at [134, 145] on div "0941597116 - DIỄM" at bounding box center [141, 144] width 118 height 13
type input "DIỄM"
type input "0941597116"
click at [146, 171] on input "SĐT Người Nhận *" at bounding box center [141, 169] width 133 height 20
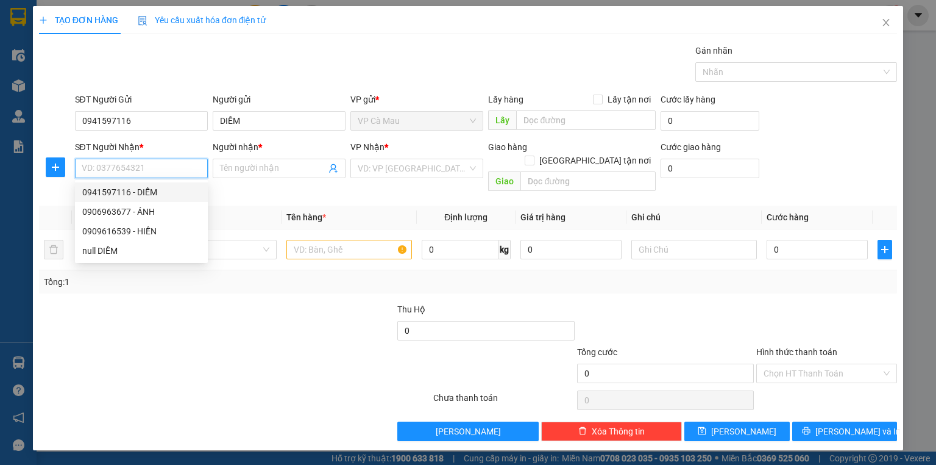
click at [154, 190] on div "0941597116 - DIỄM" at bounding box center [141, 191] width 118 height 13
type input "0941597116"
type input "DIỄM"
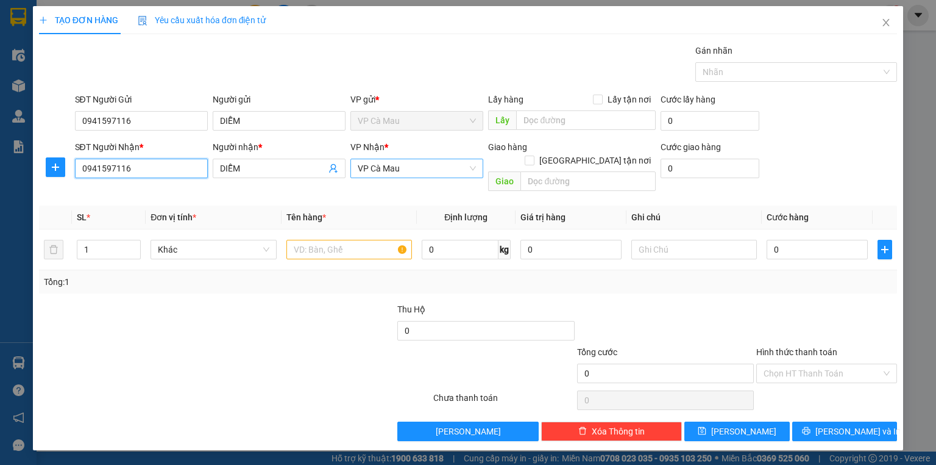
click at [385, 175] on span "VP Cà Mau" at bounding box center [417, 168] width 118 height 18
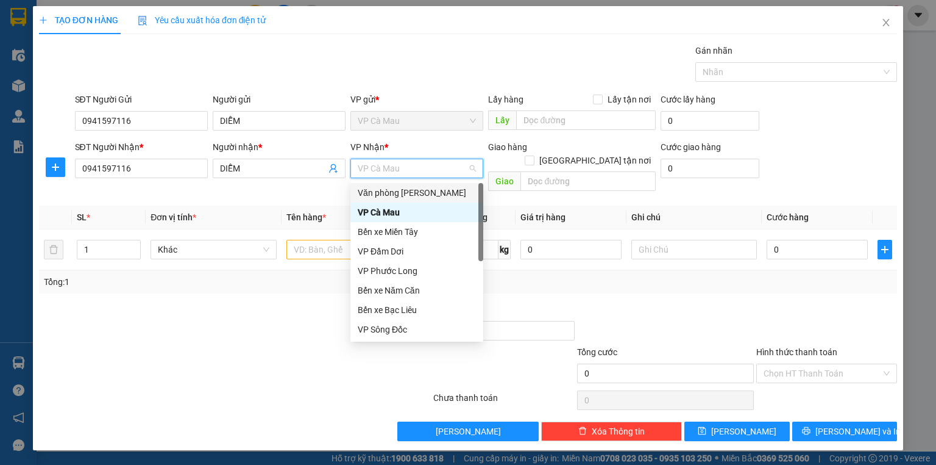
click at [463, 193] on div "Văn phòng [PERSON_NAME]" at bounding box center [417, 192] width 118 height 13
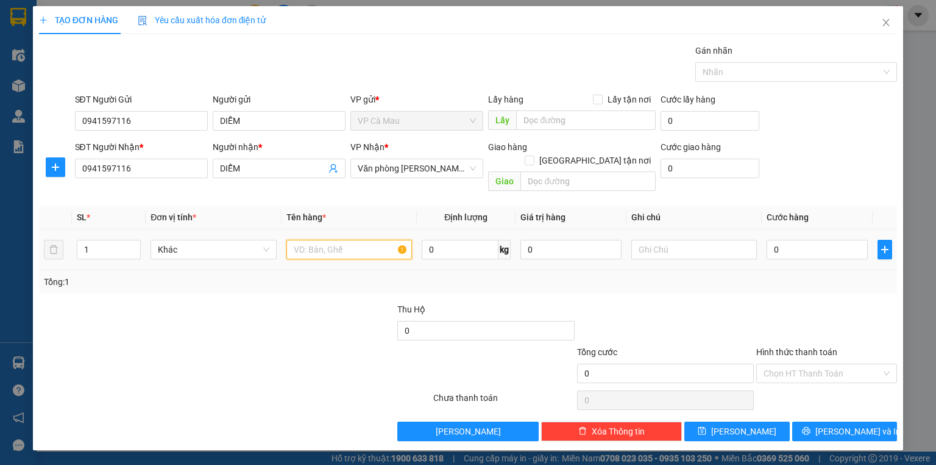
click at [334, 240] on input "text" at bounding box center [350, 250] width 126 height 20
type input "BAO"
drag, startPoint x: 87, startPoint y: 235, endPoint x: 101, endPoint y: 232, distance: 14.9
click at [94, 240] on input "1" at bounding box center [108, 249] width 63 height 18
type input "2"
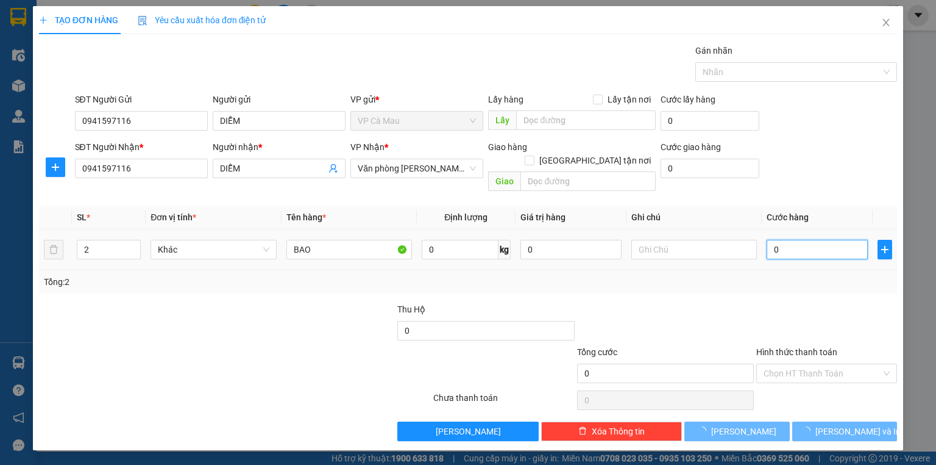
click at [782, 240] on input "0" at bounding box center [817, 250] width 101 height 20
type input "1"
type input "10"
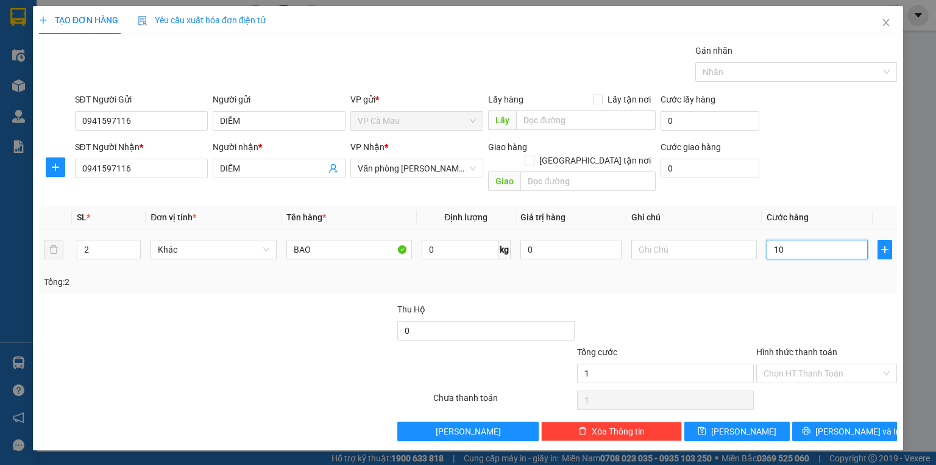
type input "10"
type input "100"
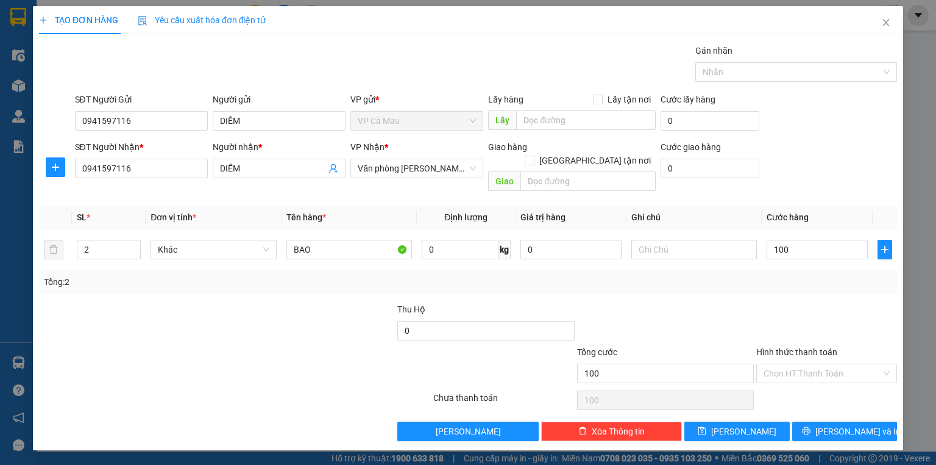
type input "100.000"
click at [858, 402] on div "Transit Pickup Surcharge Ids Transit Deliver Surcharge Ids Transit Deliver Surc…" at bounding box center [468, 242] width 858 height 397
click at [856, 424] on span "[PERSON_NAME] và In" at bounding box center [858, 430] width 85 height 13
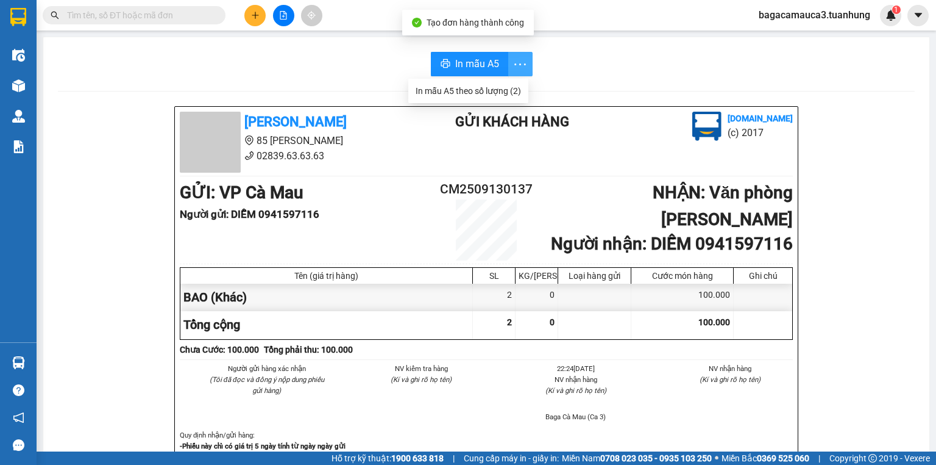
click at [508, 55] on button "button" at bounding box center [520, 64] width 24 height 24
click at [497, 88] on div "In mẫu A5 theo số lượng (2)" at bounding box center [468, 90] width 105 height 13
click at [490, 70] on span "In mẫu A5" at bounding box center [477, 63] width 44 height 15
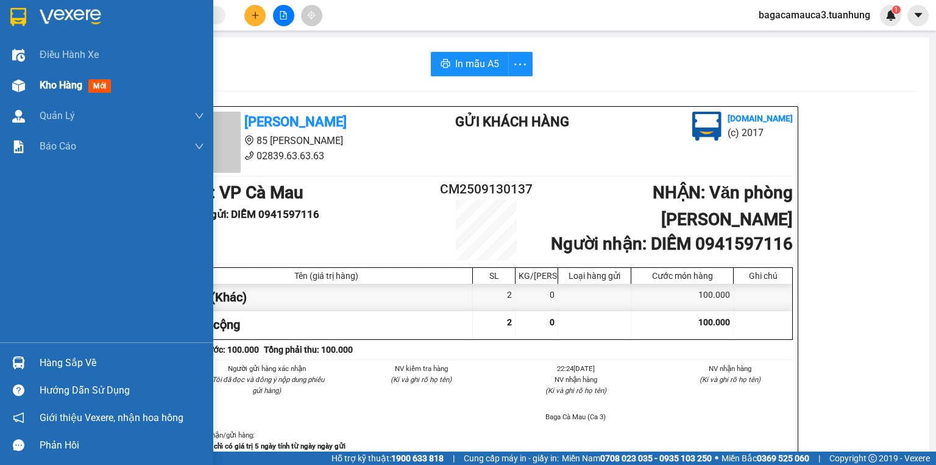
click at [12, 83] on img at bounding box center [18, 85] width 13 height 13
